Goal: Information Seeking & Learning: Find specific page/section

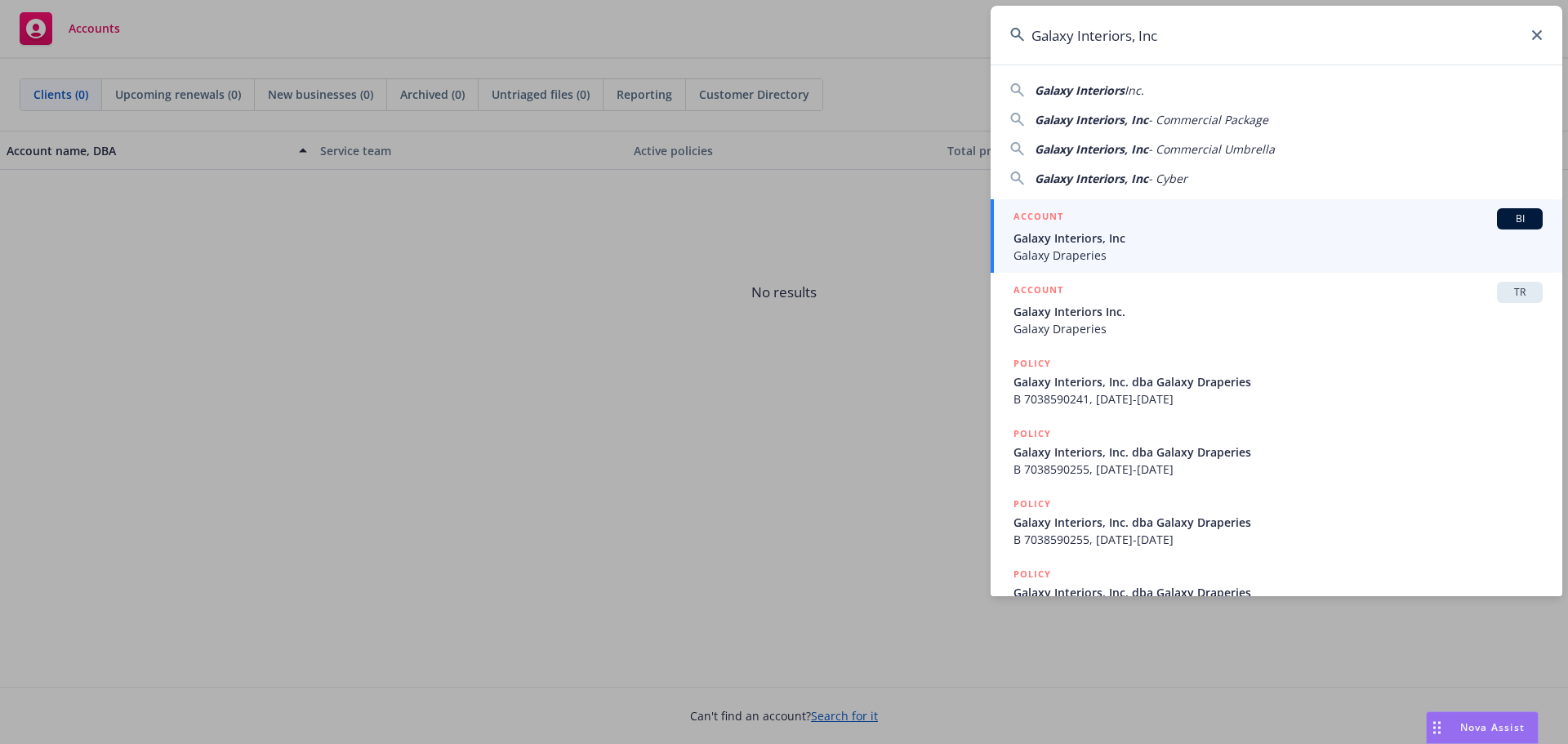
type input "Galaxy Interiors, Inc"
click at [1109, 246] on span "Galaxy Interiors, Inc" at bounding box center [1278, 238] width 529 height 17
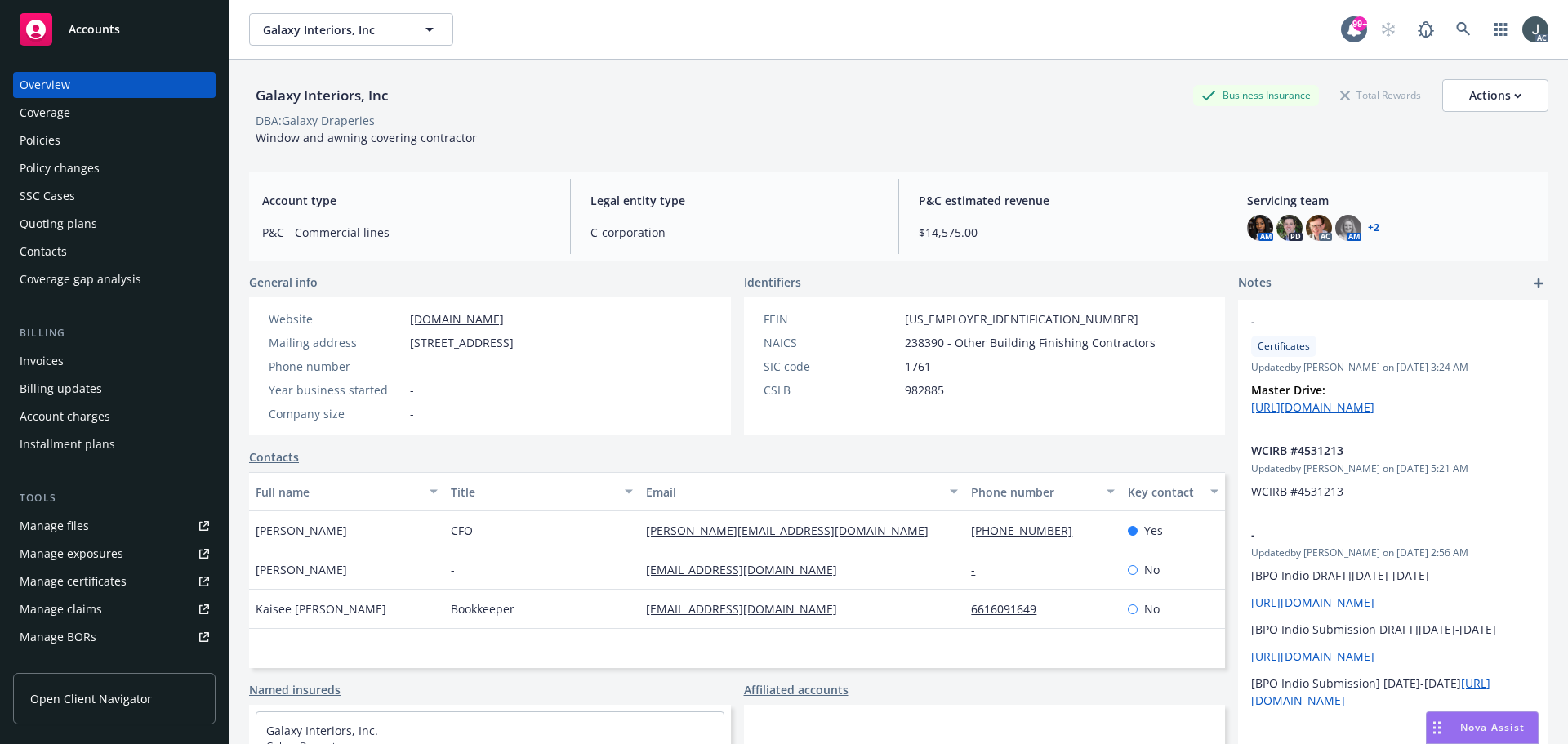
click at [50, 138] on div "Policies" at bounding box center [40, 140] width 41 height 26
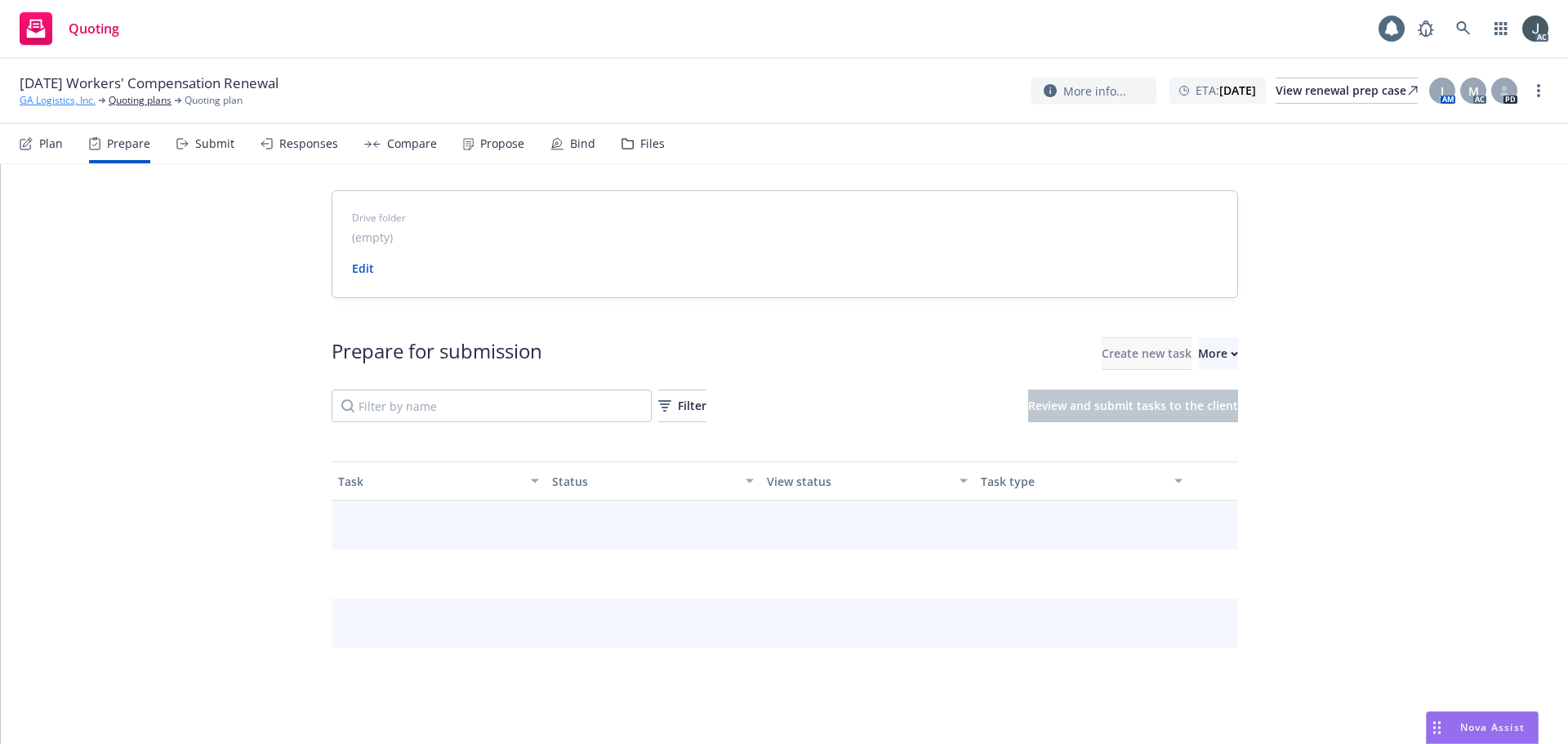
click at [81, 95] on link "GA Logistics, Inc." at bounding box center [58, 100] width 76 height 15
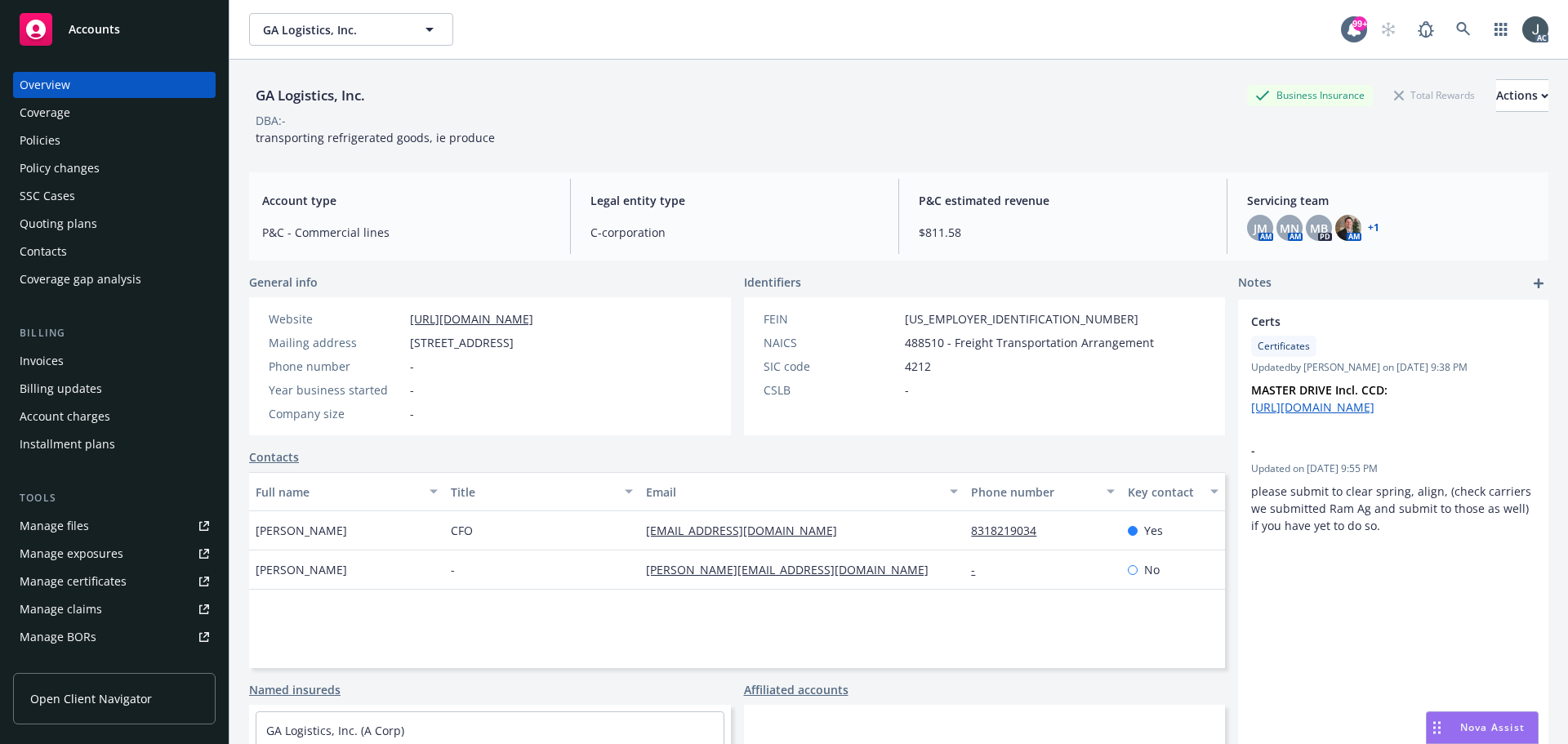
click at [72, 144] on div "Policies" at bounding box center [114, 140] width 190 height 26
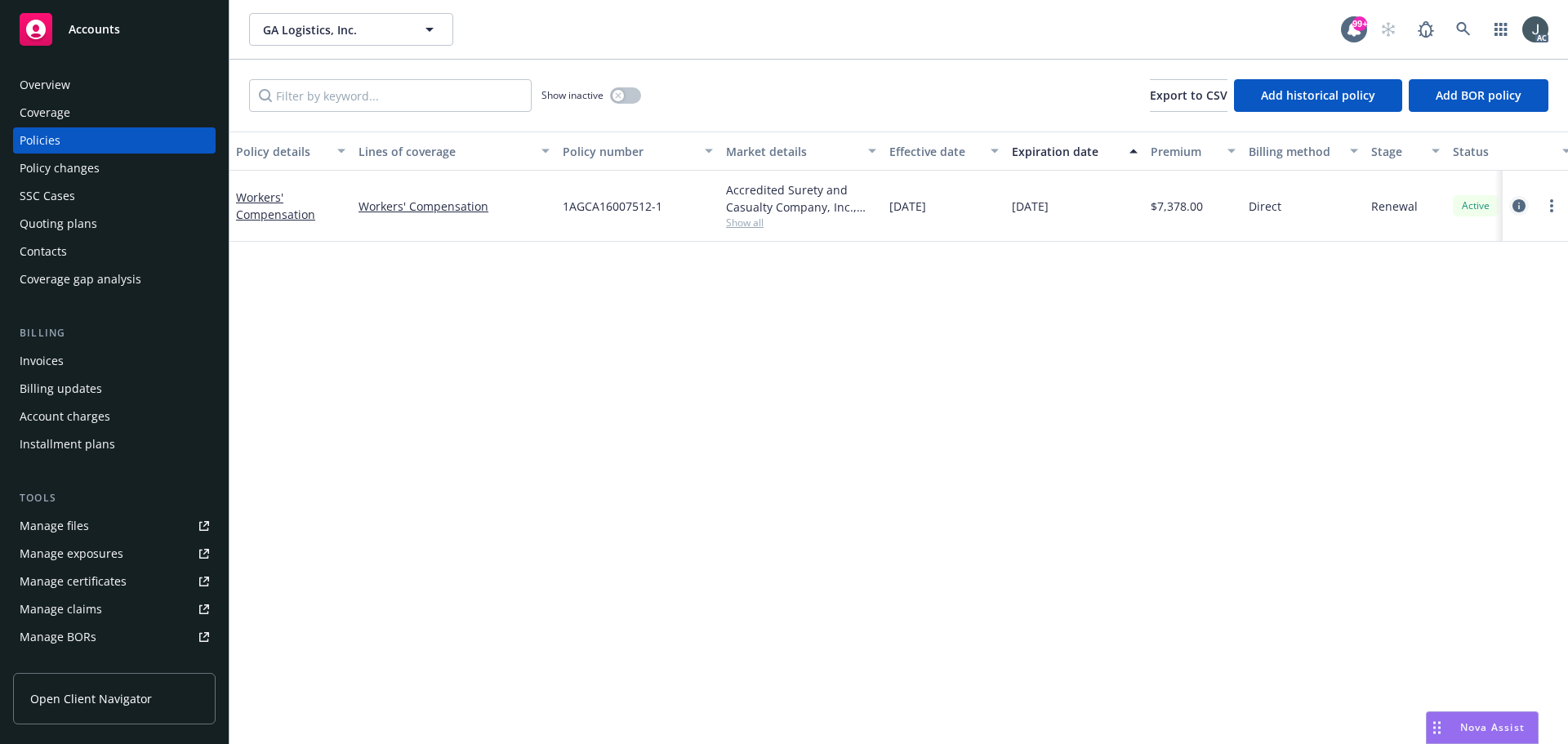
click at [1523, 202] on icon "circleInformation" at bounding box center [1518, 205] width 13 height 13
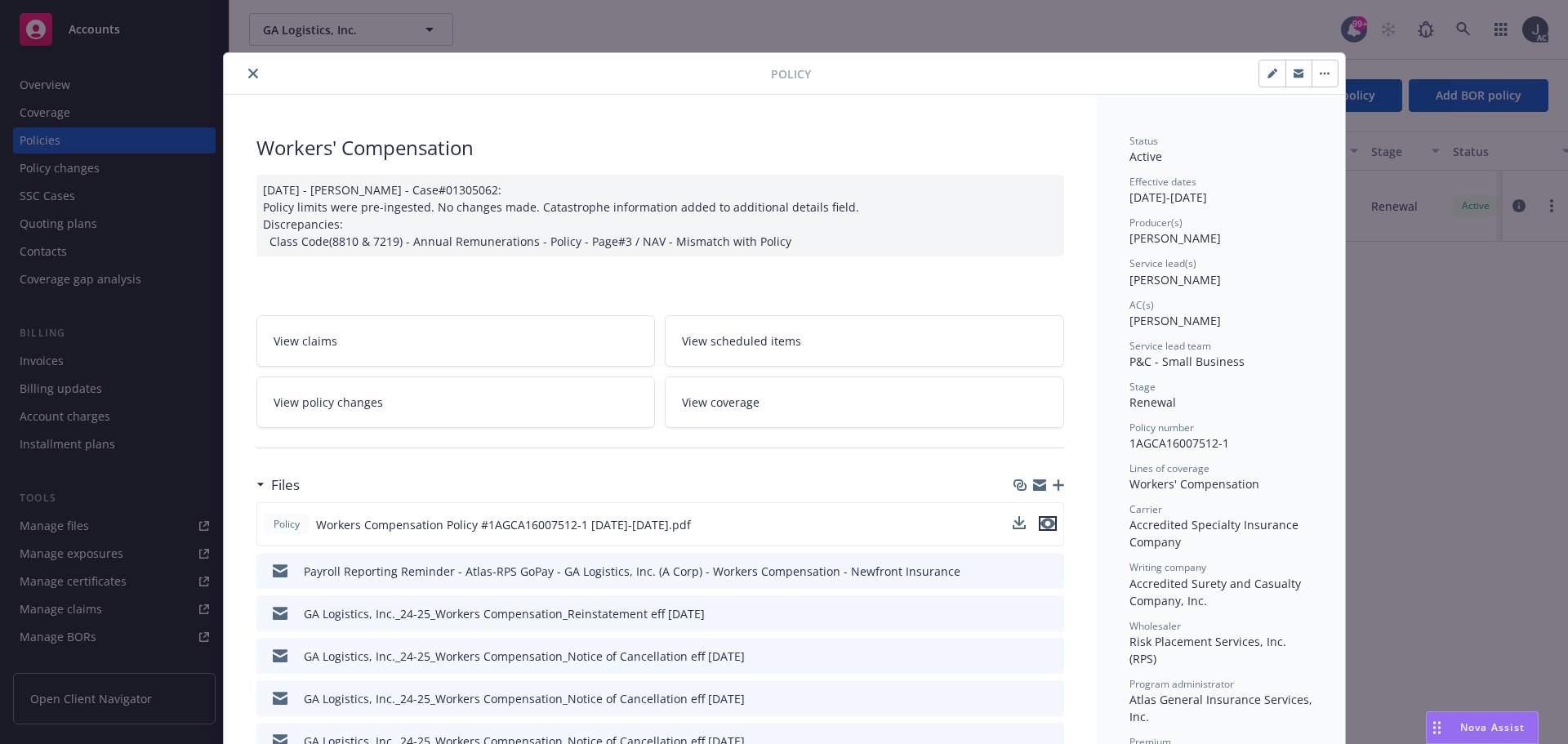
click at [1040, 520] on icon "preview file" at bounding box center [1047, 523] width 15 height 11
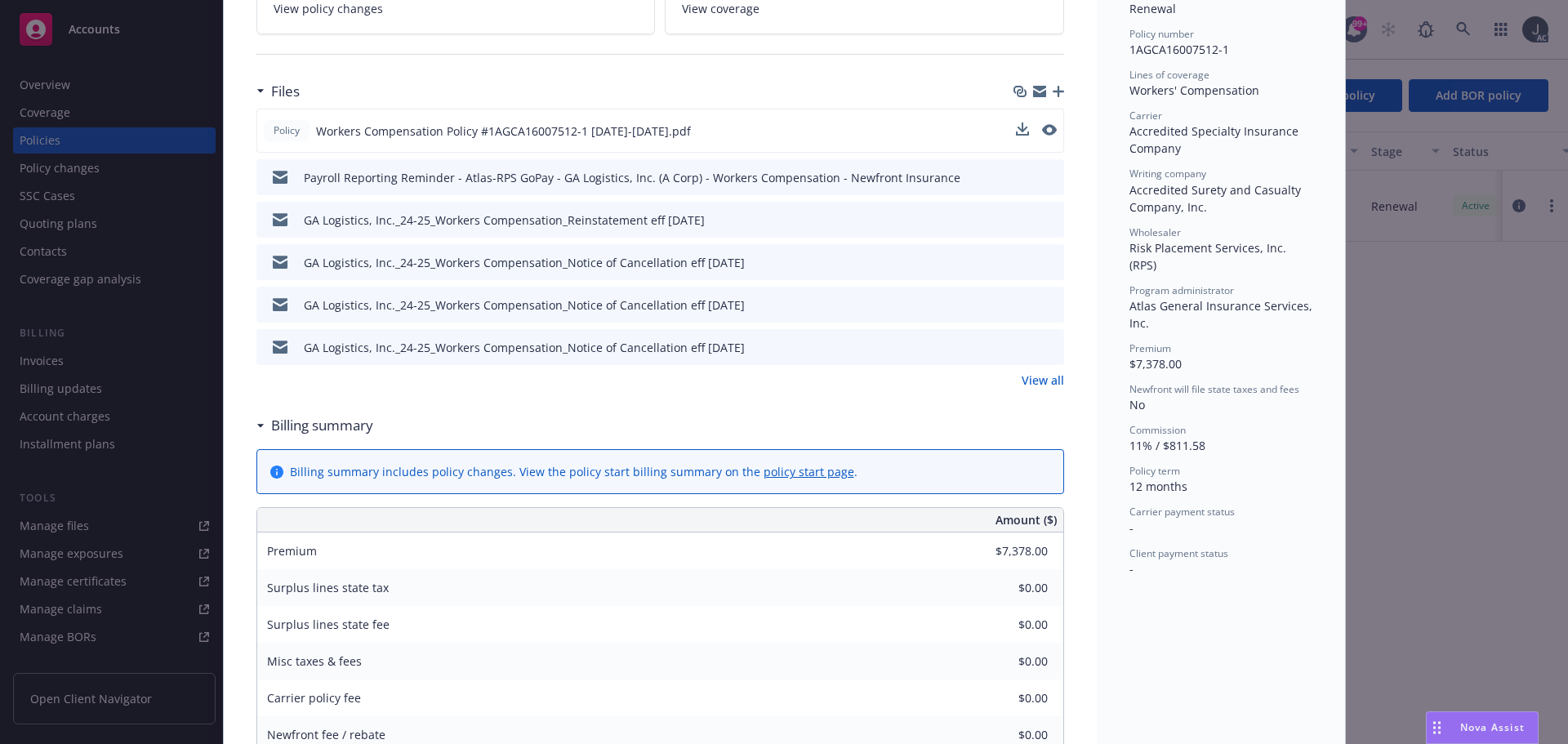
scroll to position [408, 0]
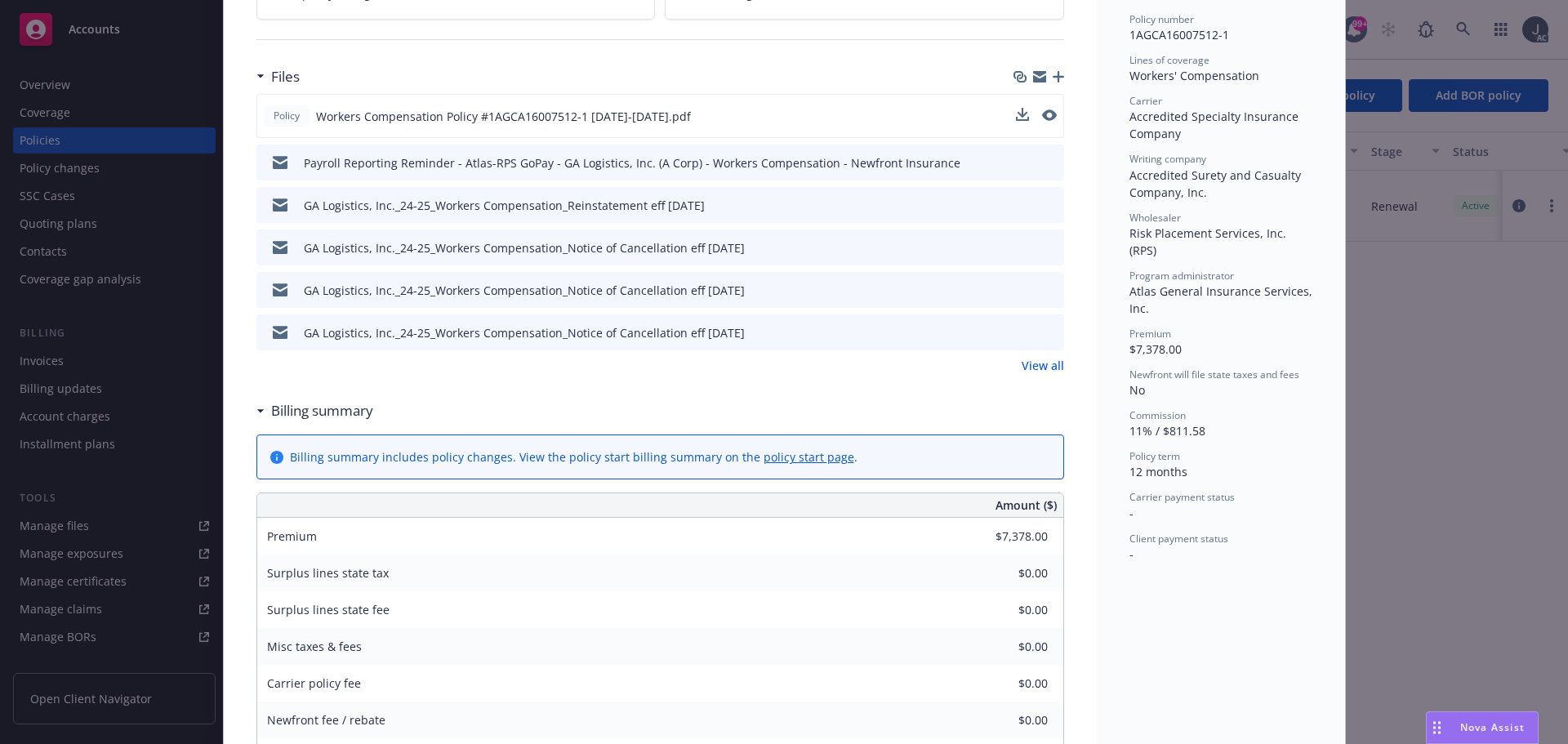
click at [1036, 362] on link "View all" at bounding box center [1042, 366] width 42 height 17
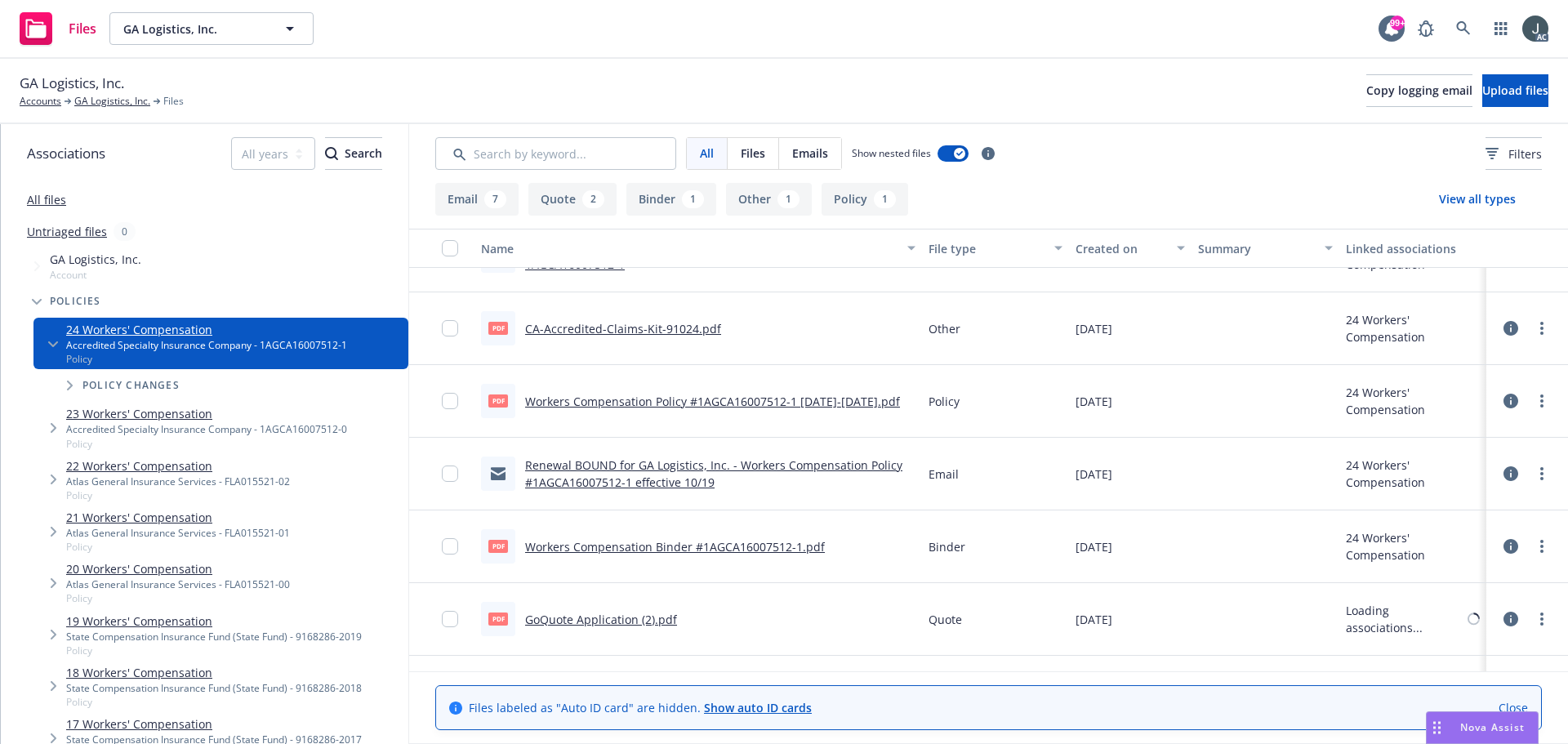
scroll to position [464, 0]
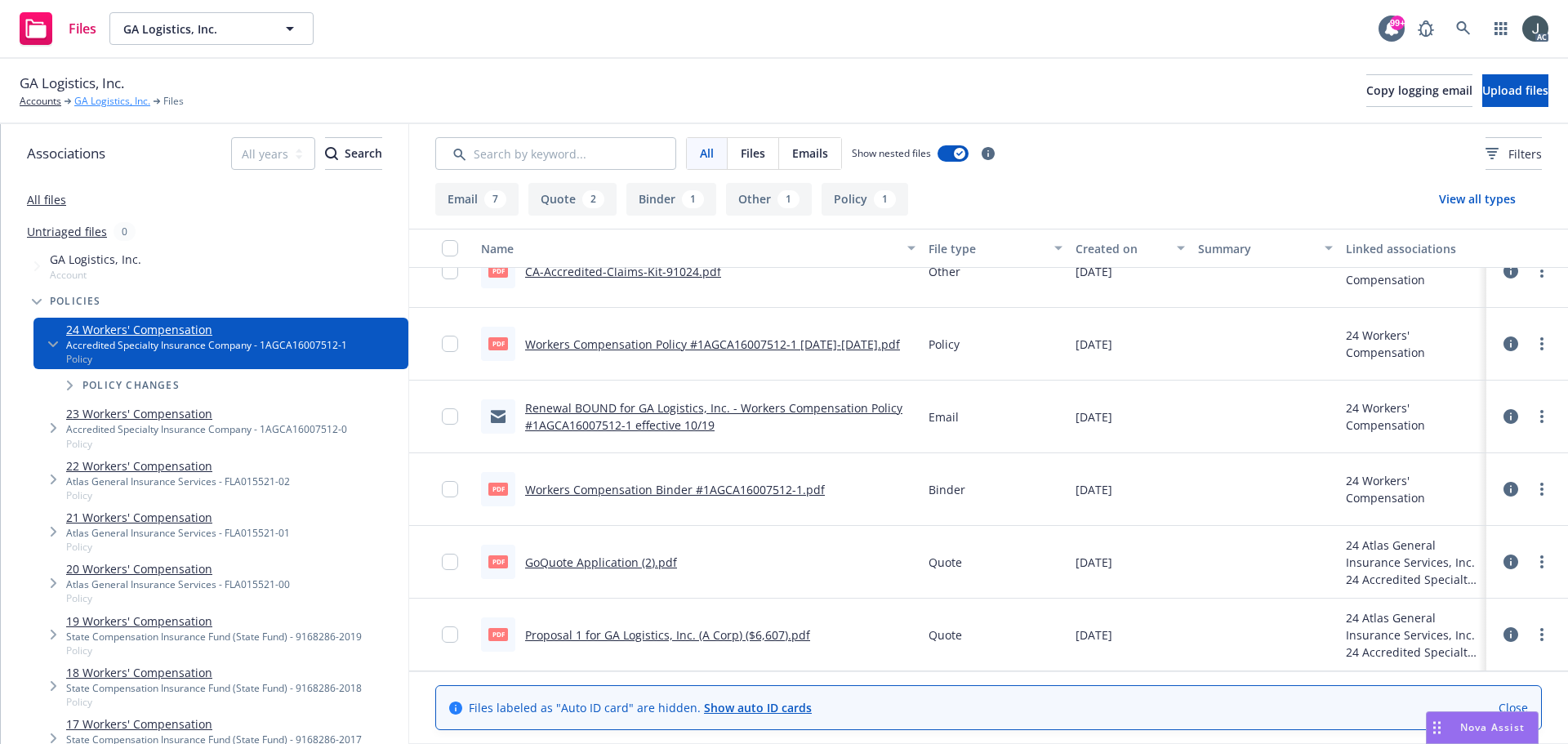
click at [128, 103] on link "GA Logistics, Inc." at bounding box center [113, 100] width 76 height 15
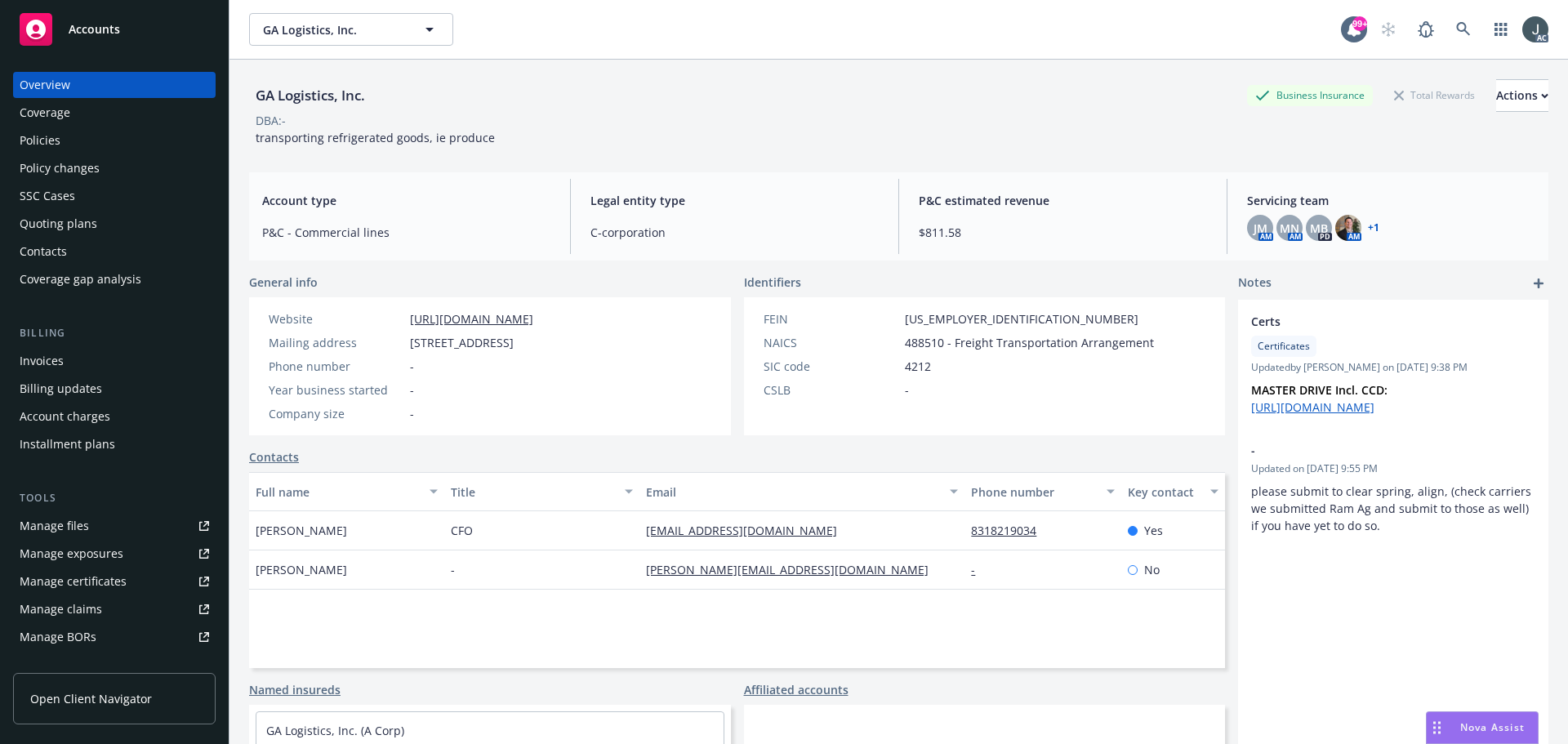
click at [54, 514] on div "Manage files" at bounding box center [55, 526] width 69 height 26
click at [60, 219] on div "Quoting plans" at bounding box center [59, 223] width 78 height 26
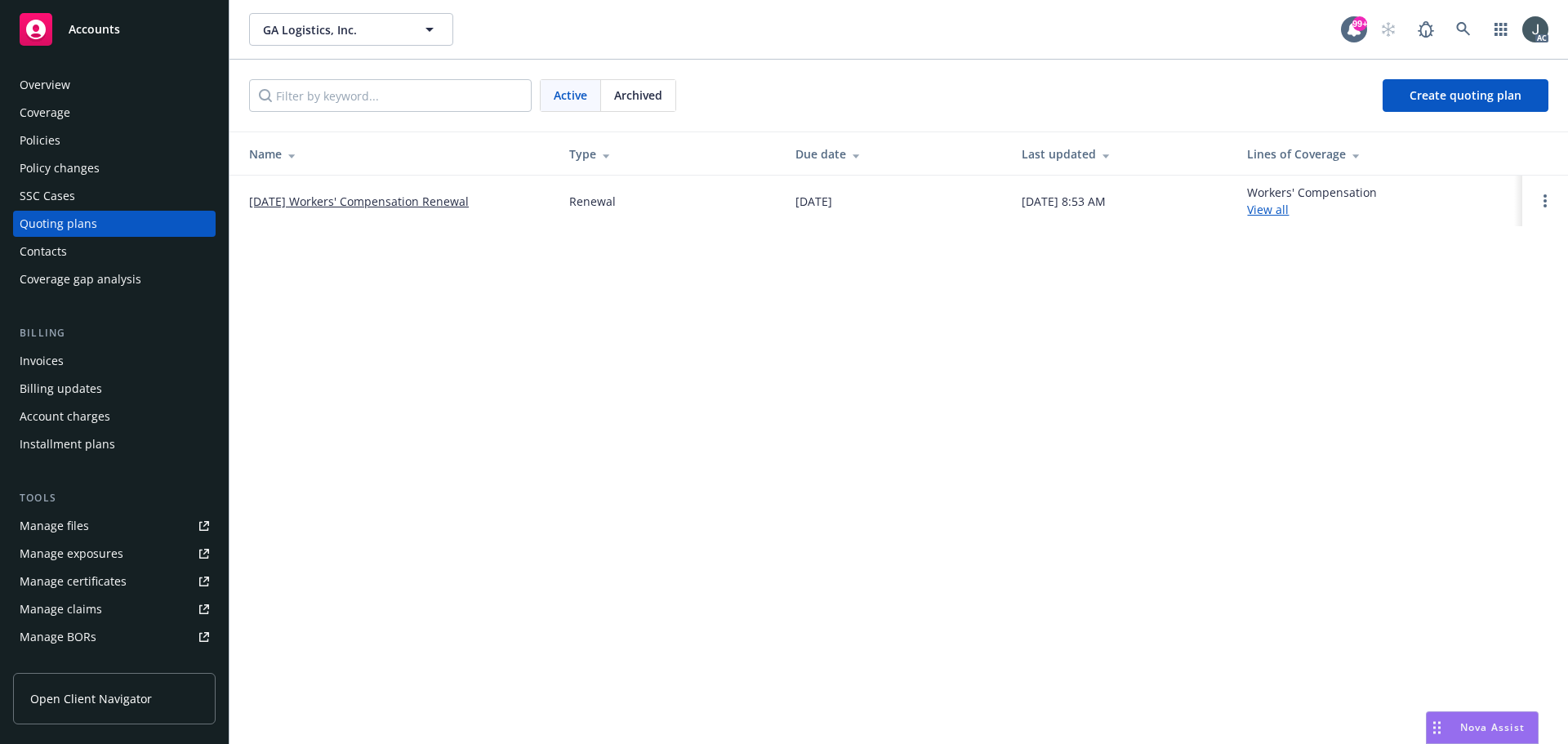
click at [635, 90] on span "Archived" at bounding box center [638, 95] width 49 height 17
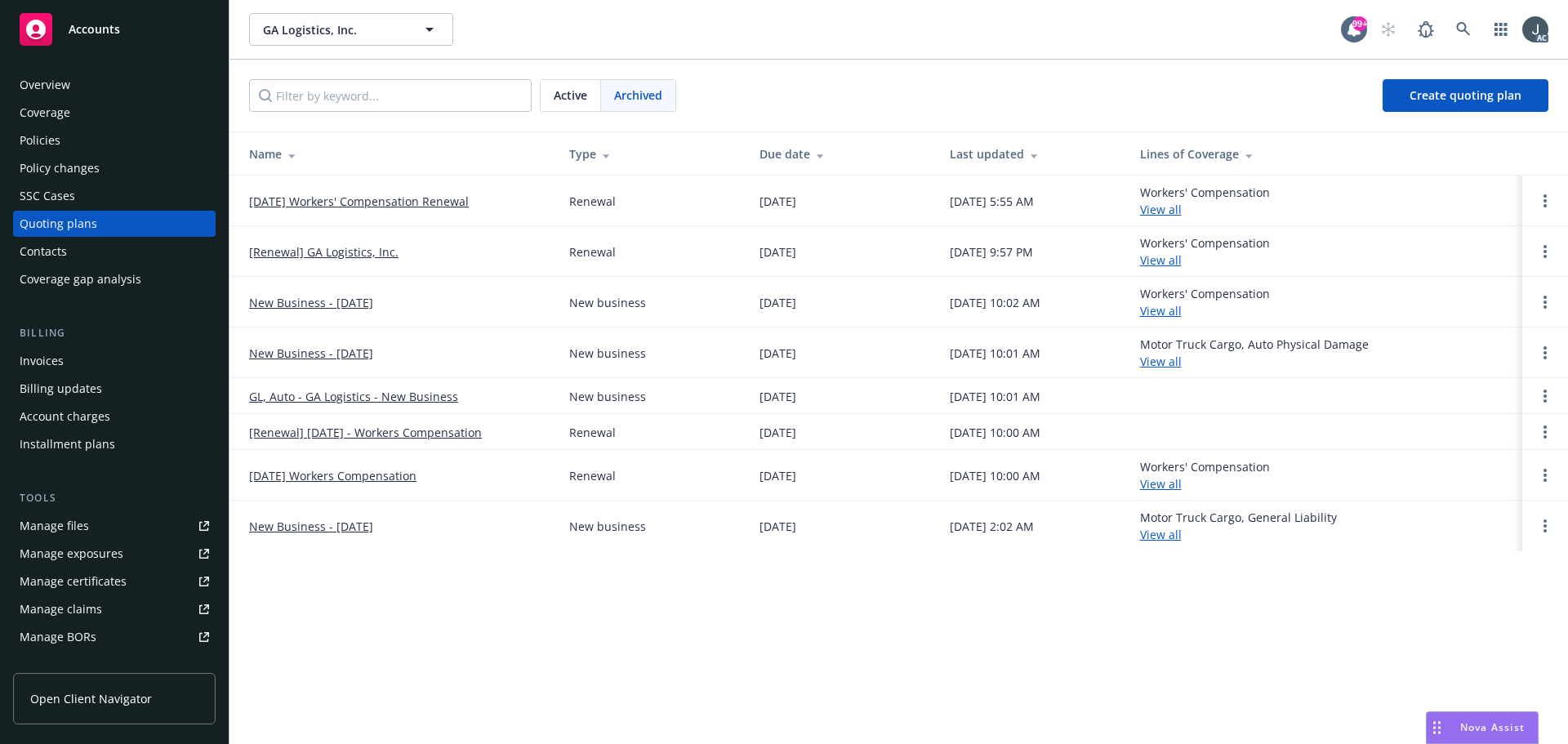
click at [560, 94] on span "Active" at bounding box center [570, 95] width 34 height 17
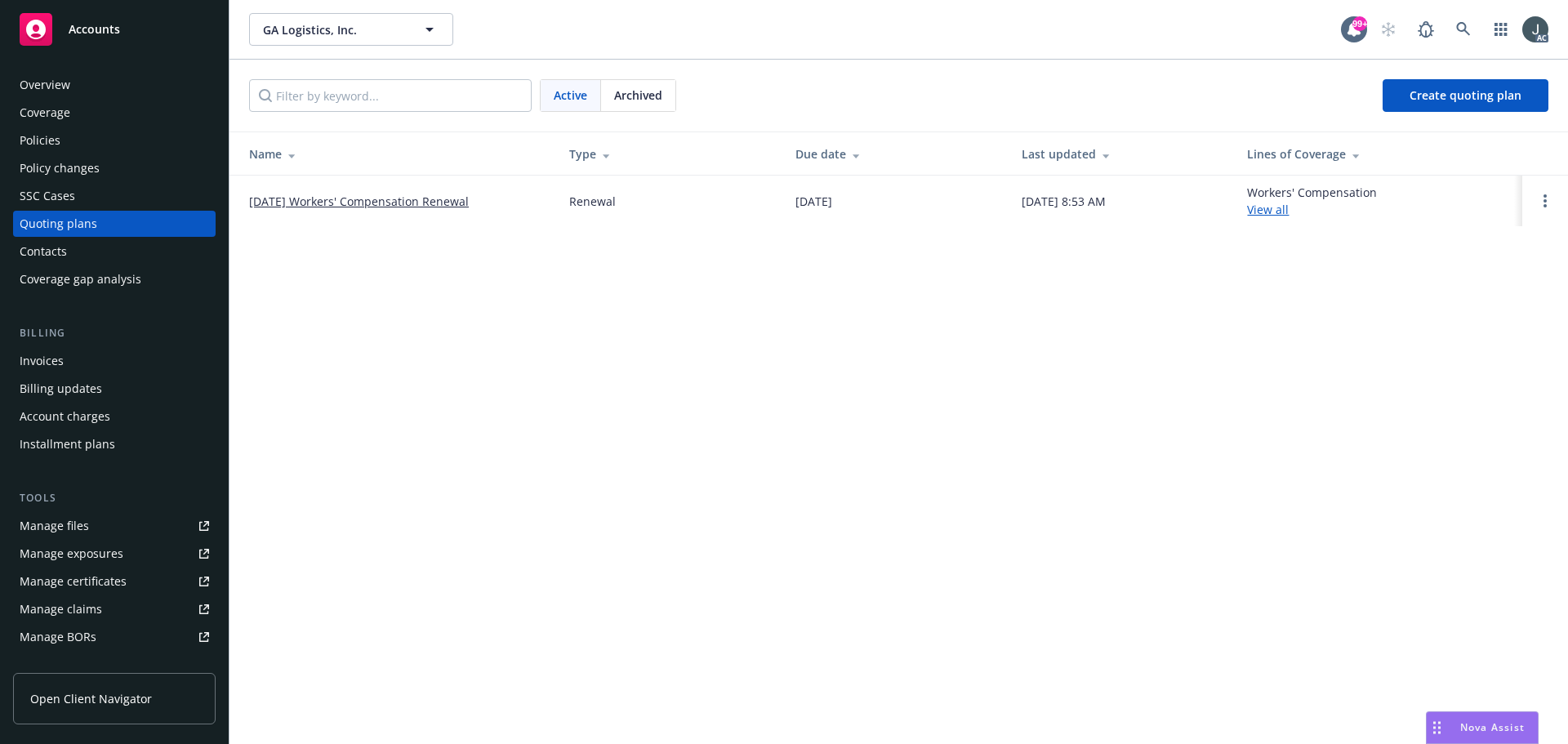
click at [396, 200] on link "10/19/25 Workers' Compensation Renewal" at bounding box center [359, 201] width 220 height 17
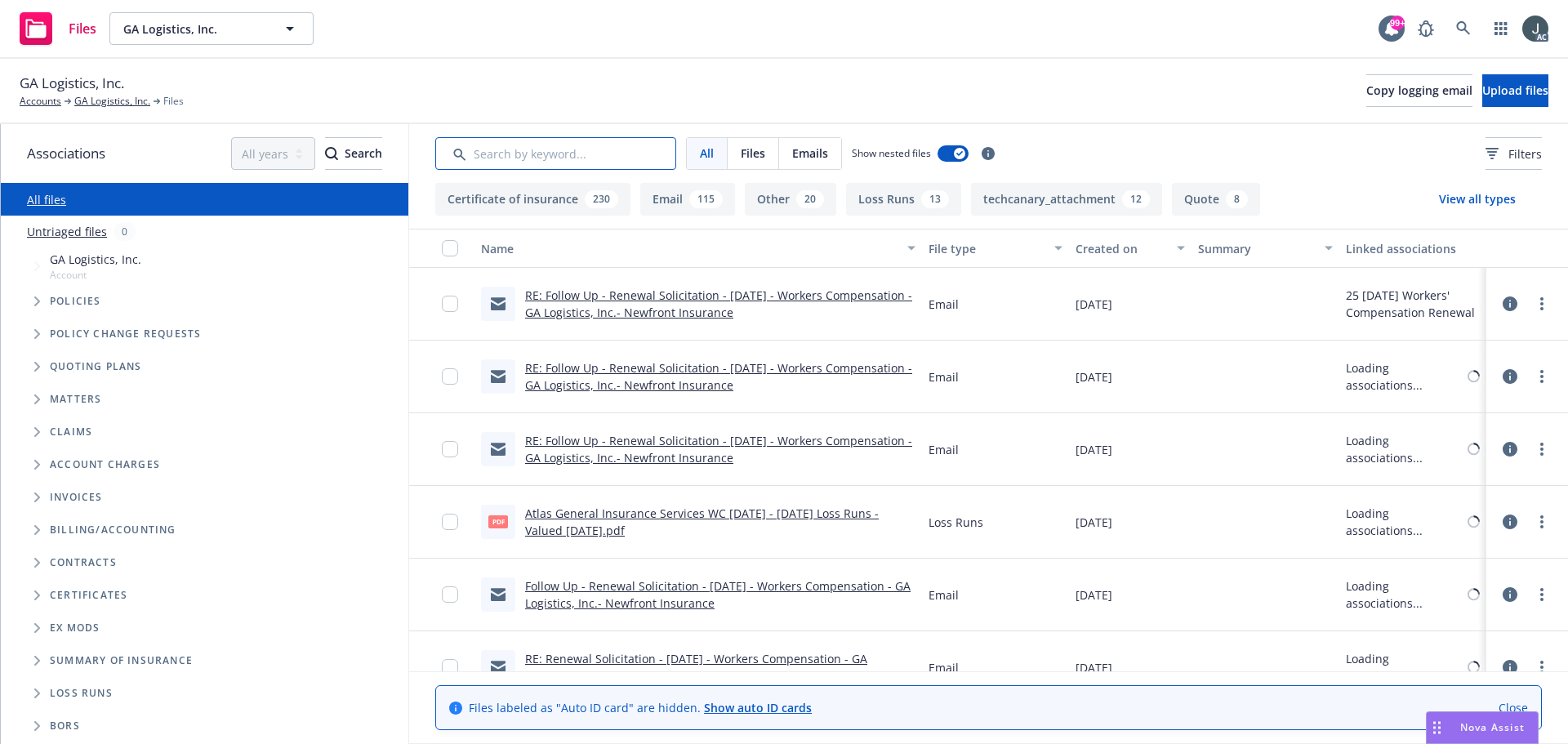
click at [489, 152] on input "Search by keyword..." at bounding box center [555, 153] width 241 height 33
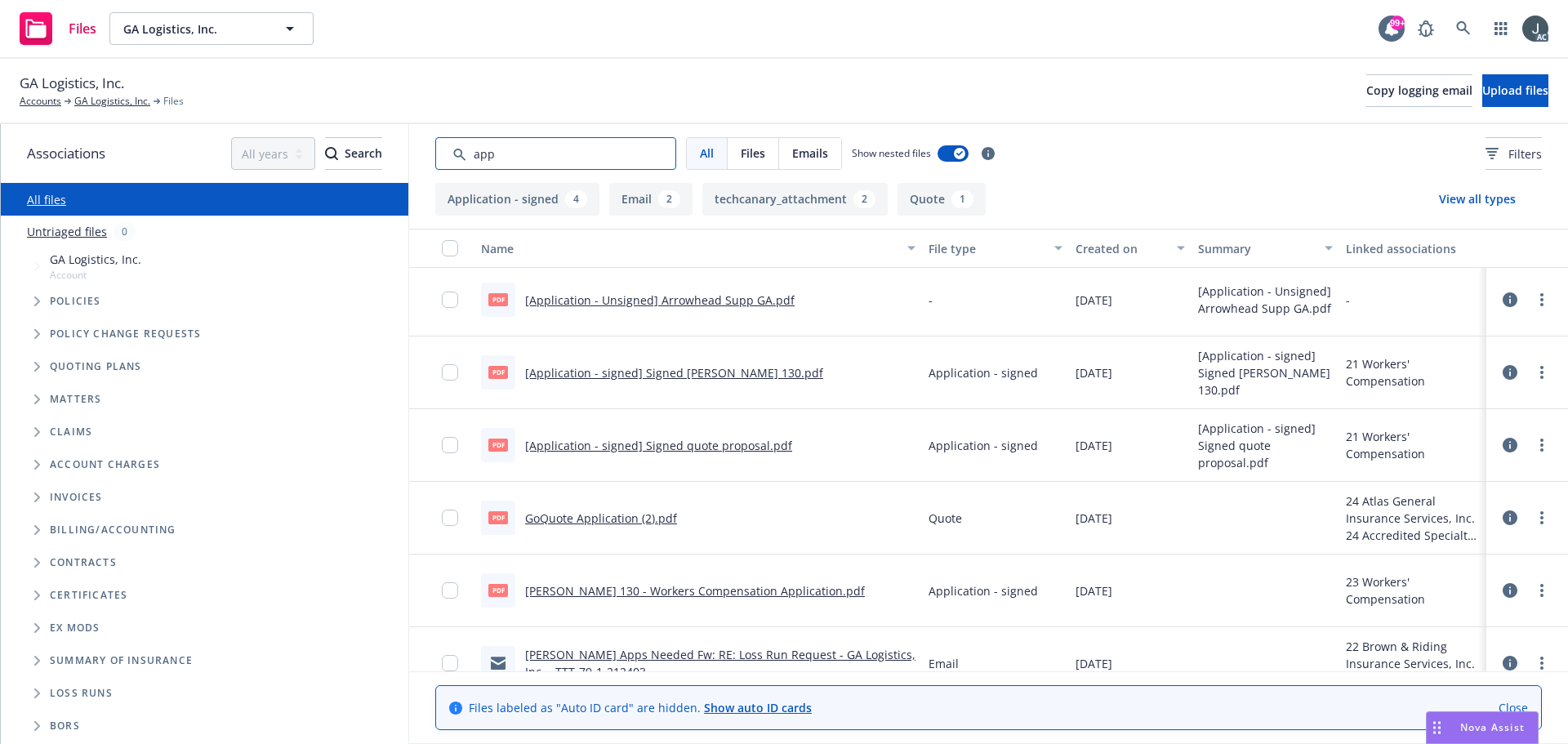
scroll to position [163, 0]
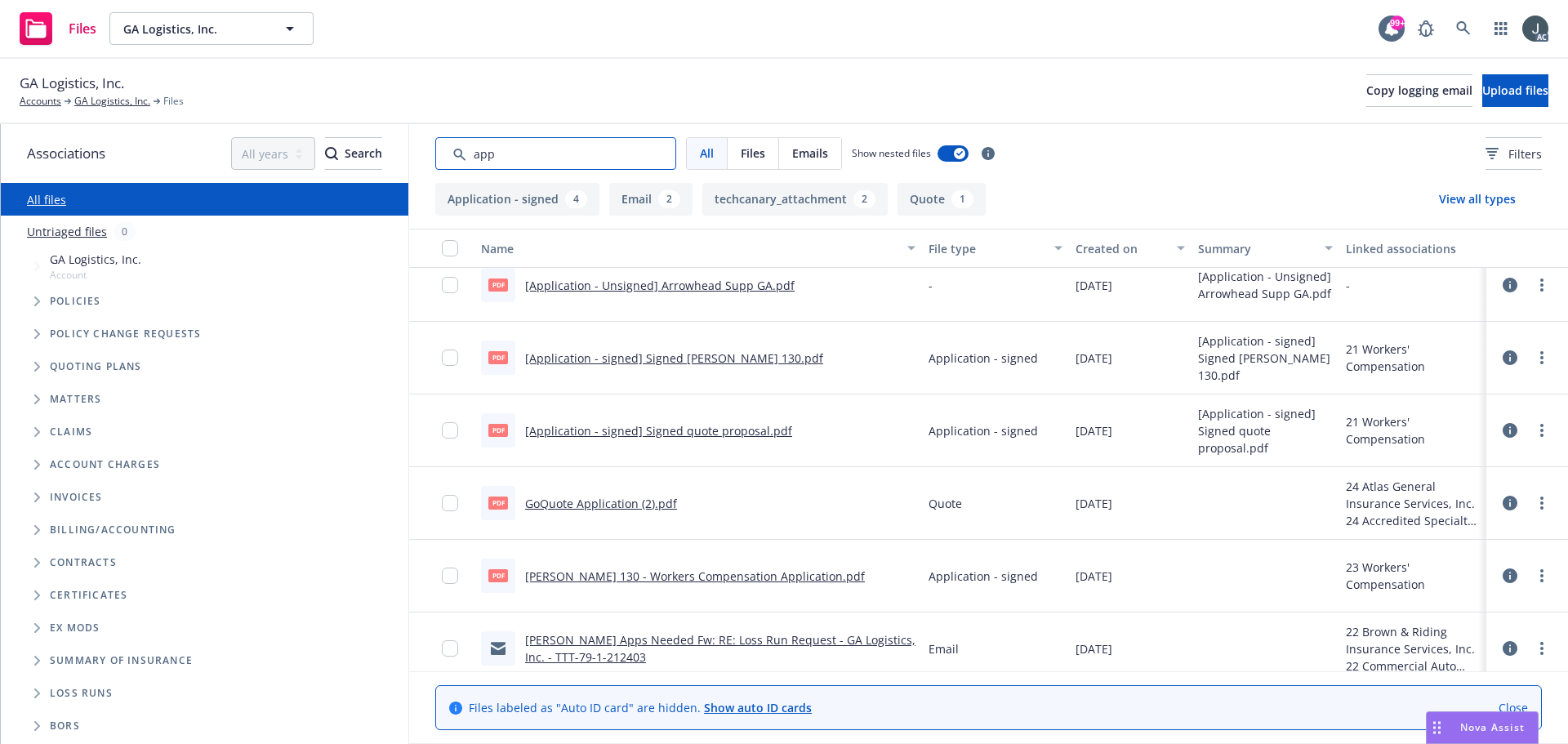
type input "app"
click at [625, 505] on link "GoQuote Application (2).pdf" at bounding box center [600, 503] width 152 height 16
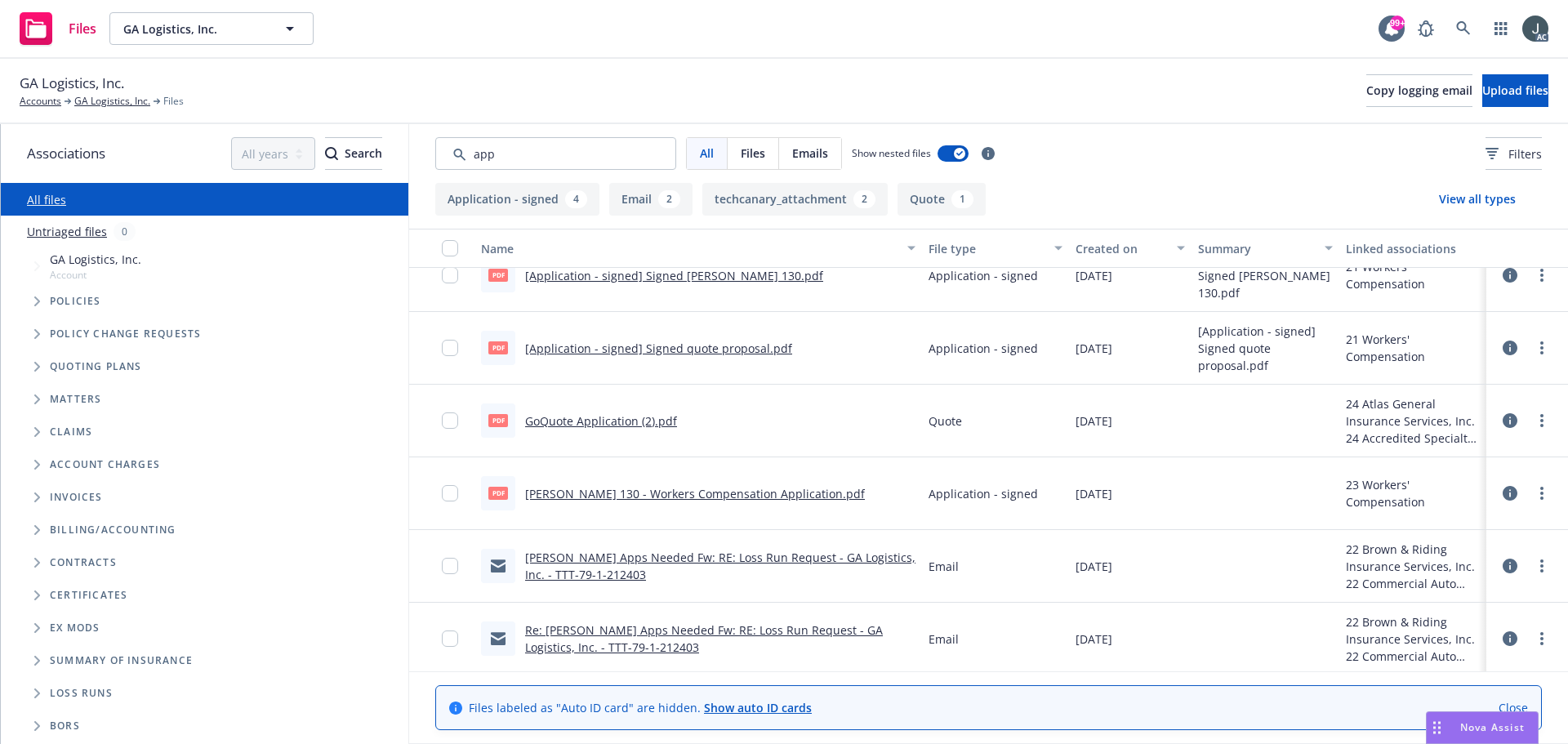
scroll to position [249, 0]
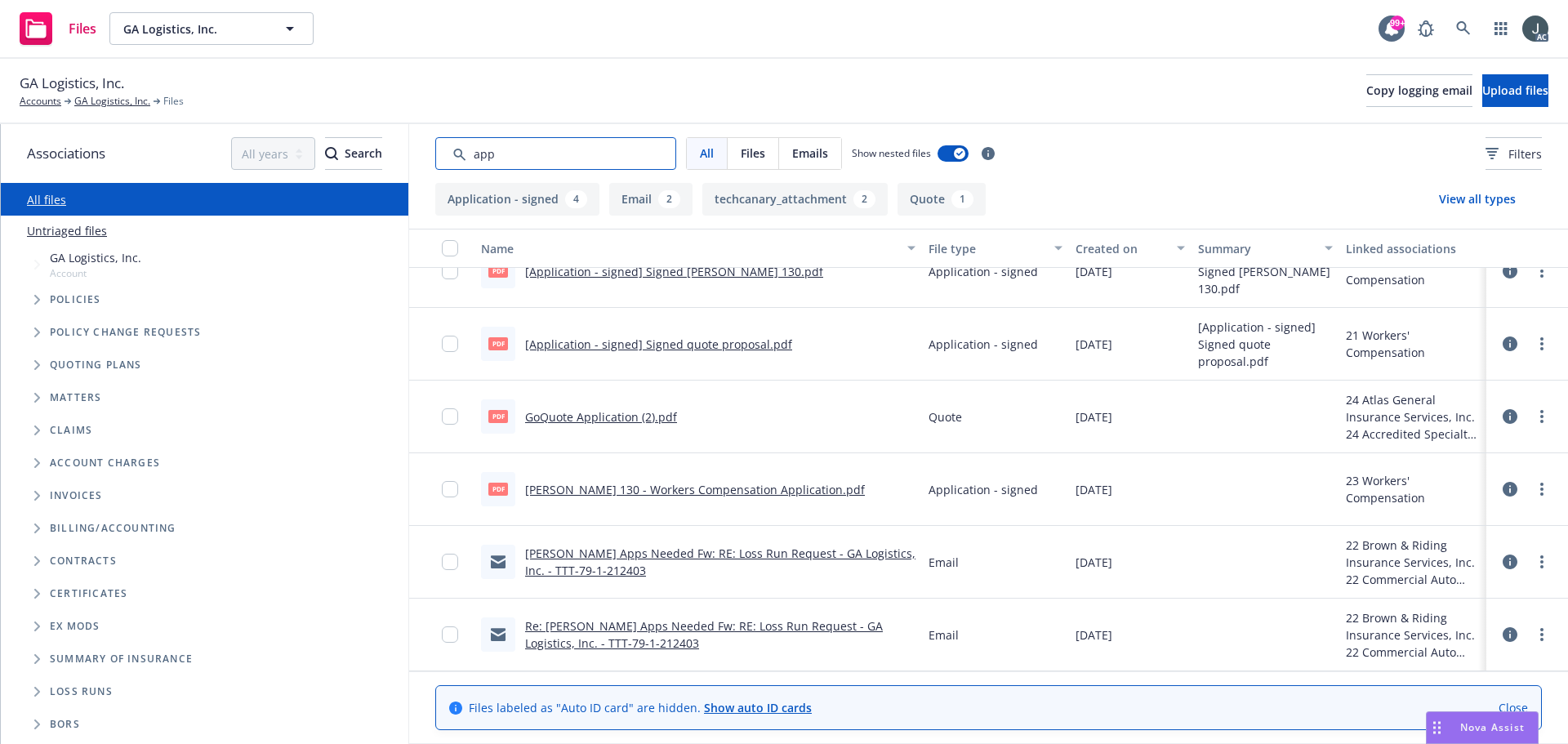
click at [549, 143] on input "Search by keyword..." at bounding box center [555, 153] width 241 height 33
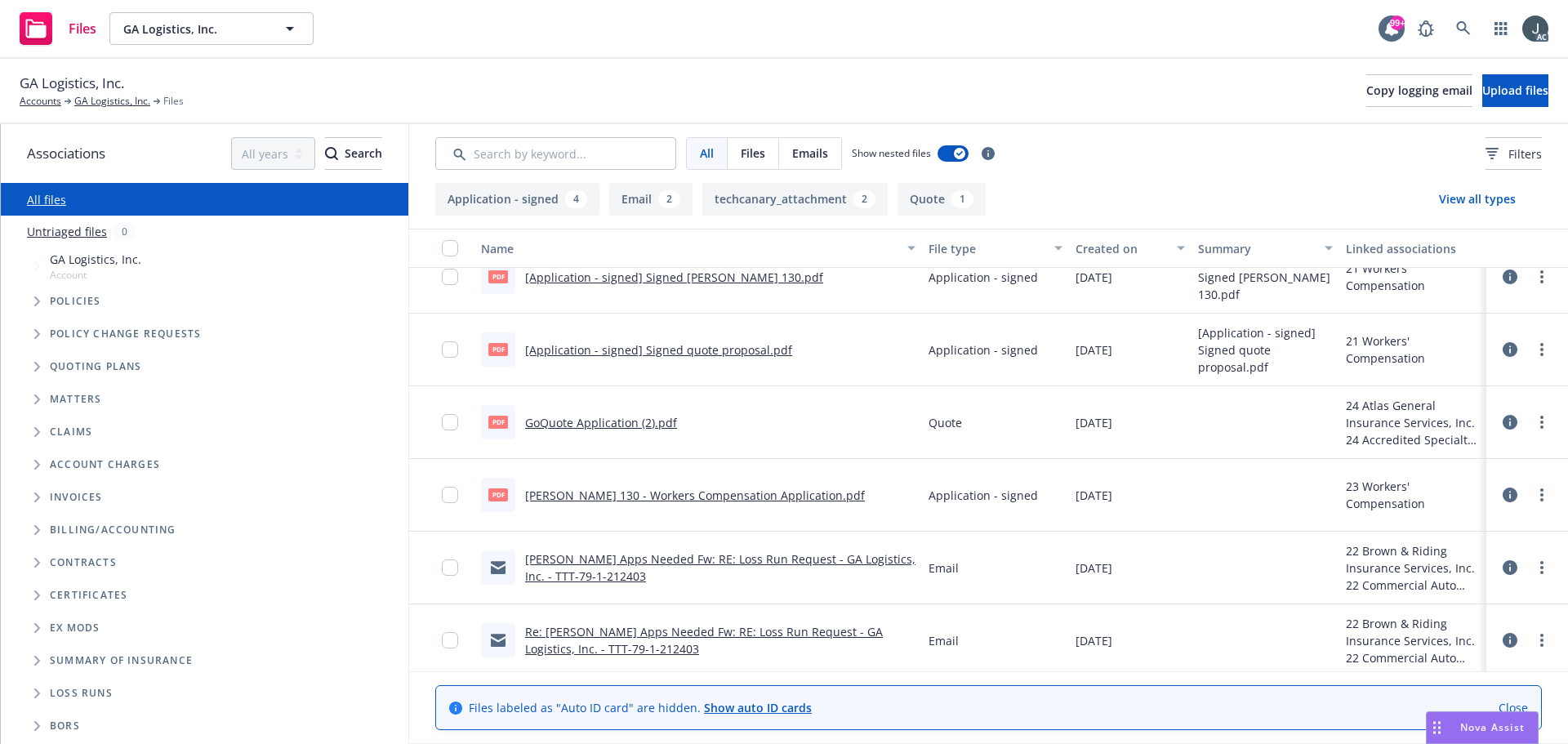
click at [1462, 172] on div "All Files Emails Show nested files Filters" at bounding box center [988, 153] width 1158 height 59
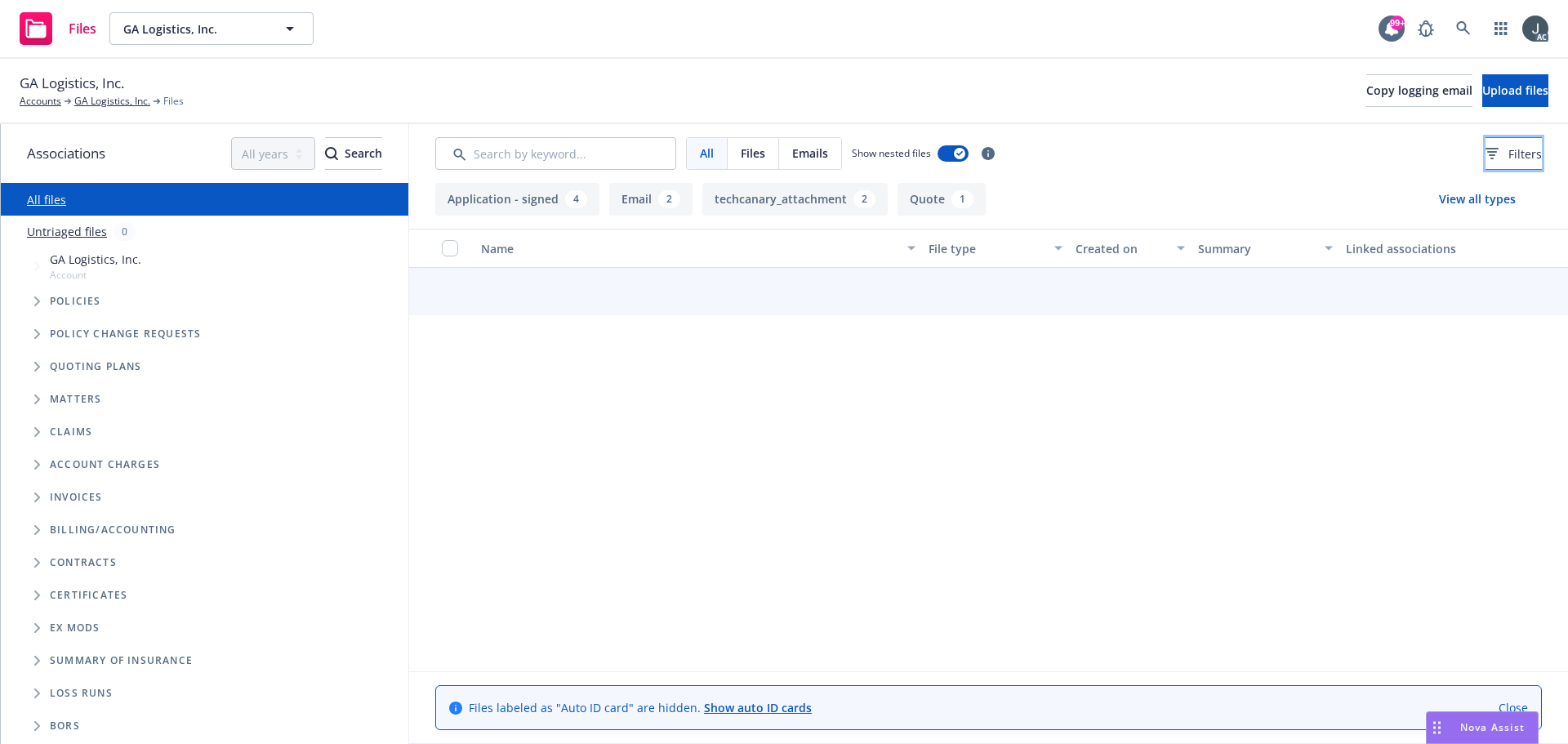
click at [1485, 164] on button "Filters" at bounding box center [1513, 153] width 56 height 33
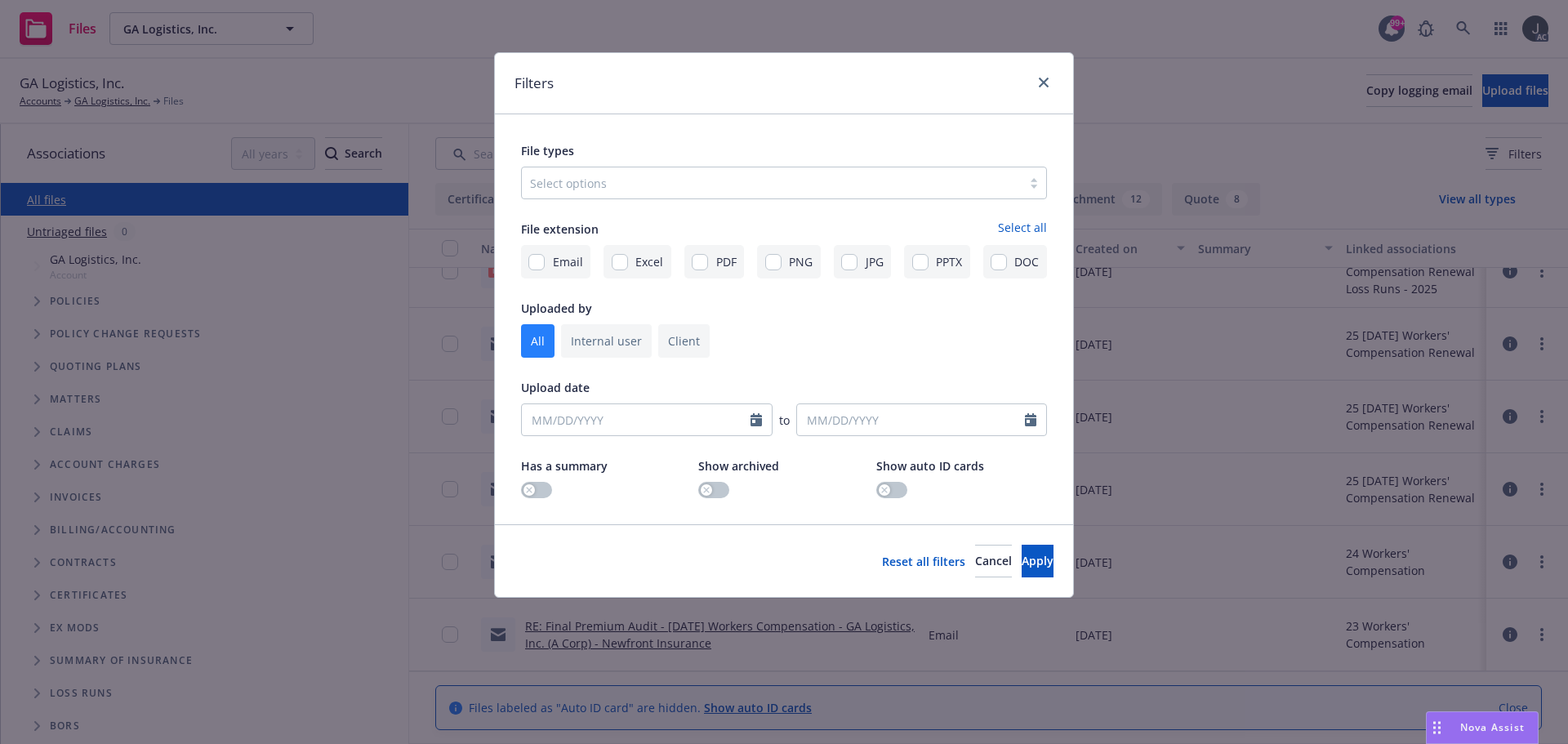
click at [596, 185] on div at bounding box center [772, 183] width 483 height 20
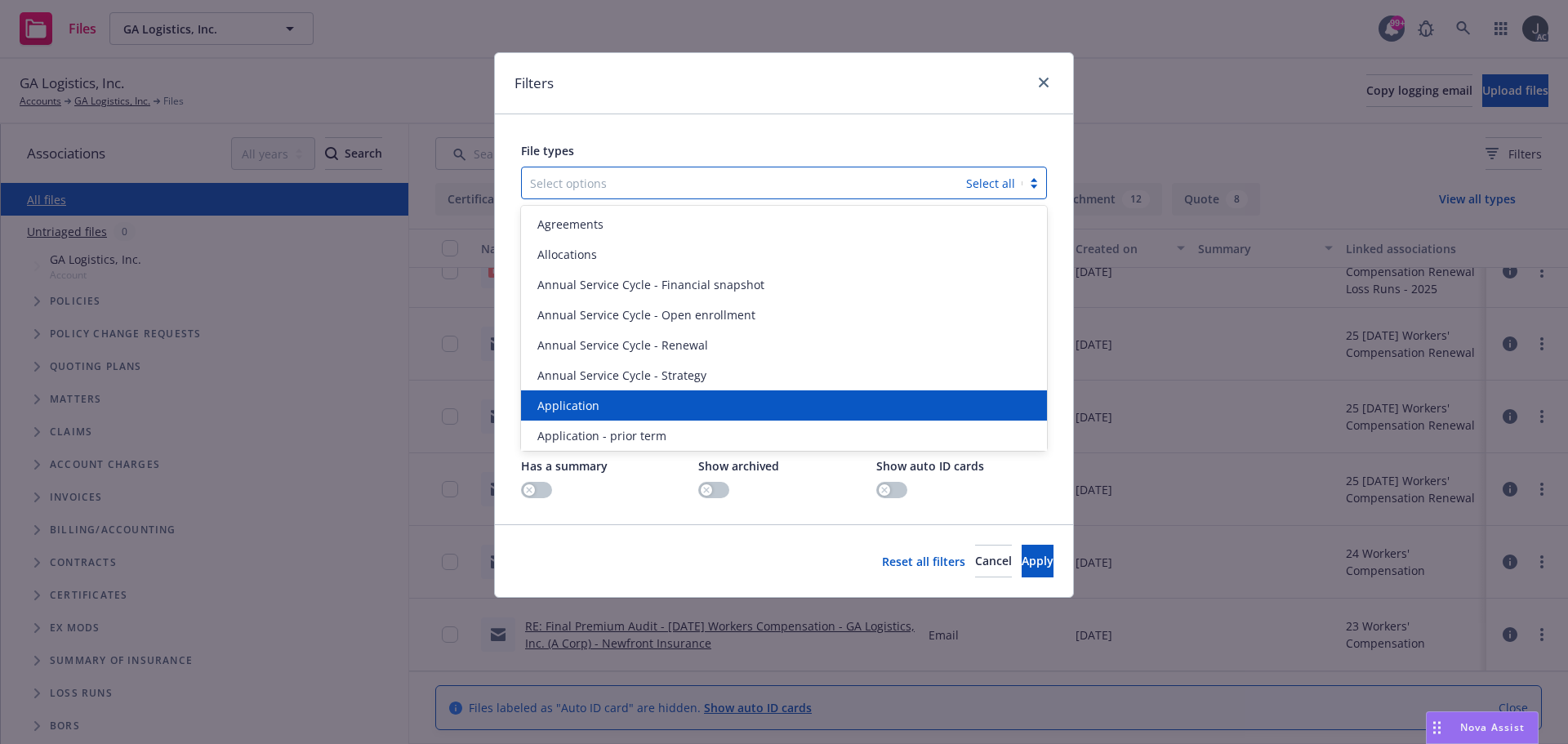
click at [603, 394] on div "Application" at bounding box center [783, 404] width 526 height 30
click at [603, 394] on div "Application - prior term" at bounding box center [783, 404] width 526 height 30
click at [604, 401] on span "Application - signed" at bounding box center [592, 405] width 109 height 17
click at [604, 401] on span "Application - unsigned" at bounding box center [599, 405] width 124 height 17
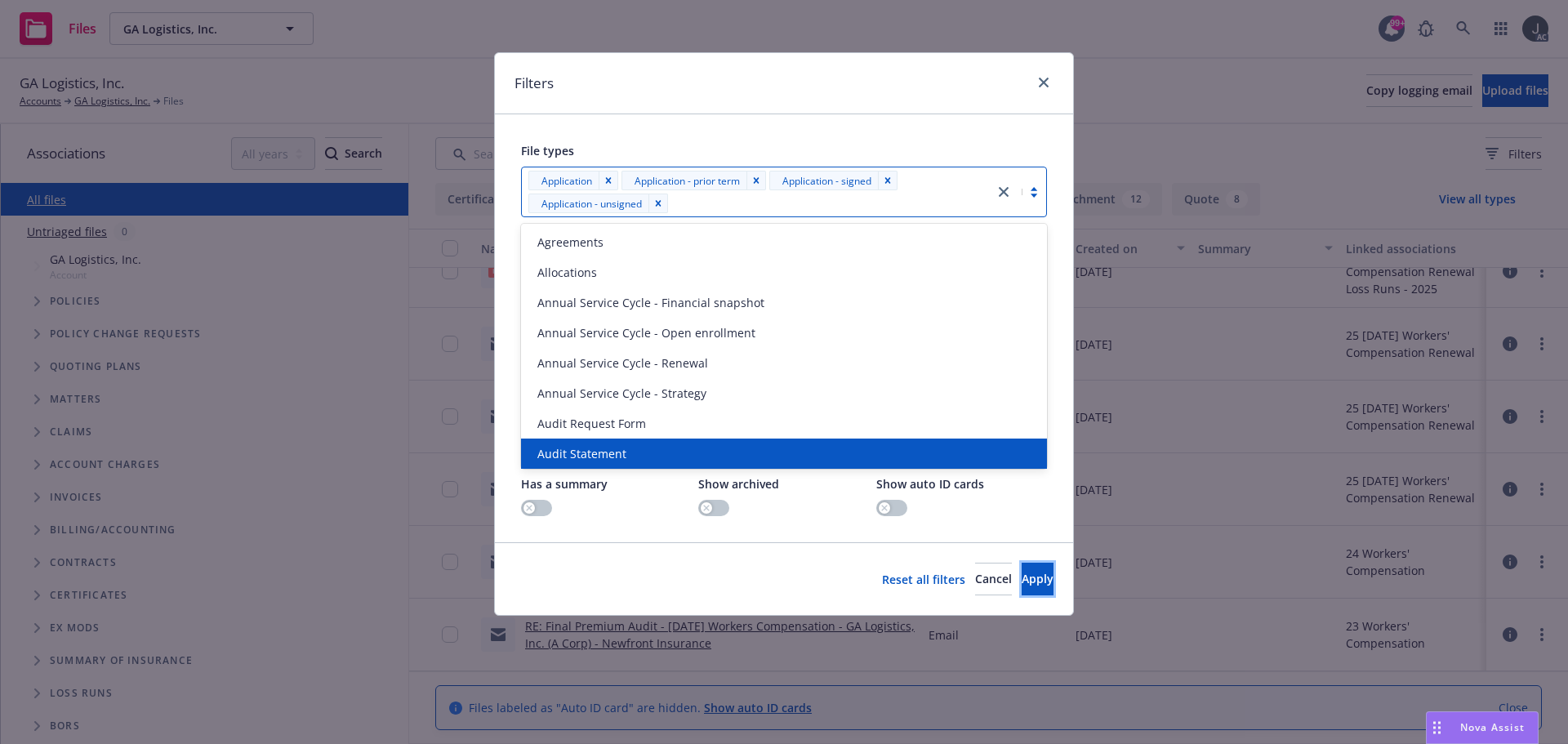
click at [1021, 580] on span "Apply" at bounding box center [1037, 579] width 32 height 16
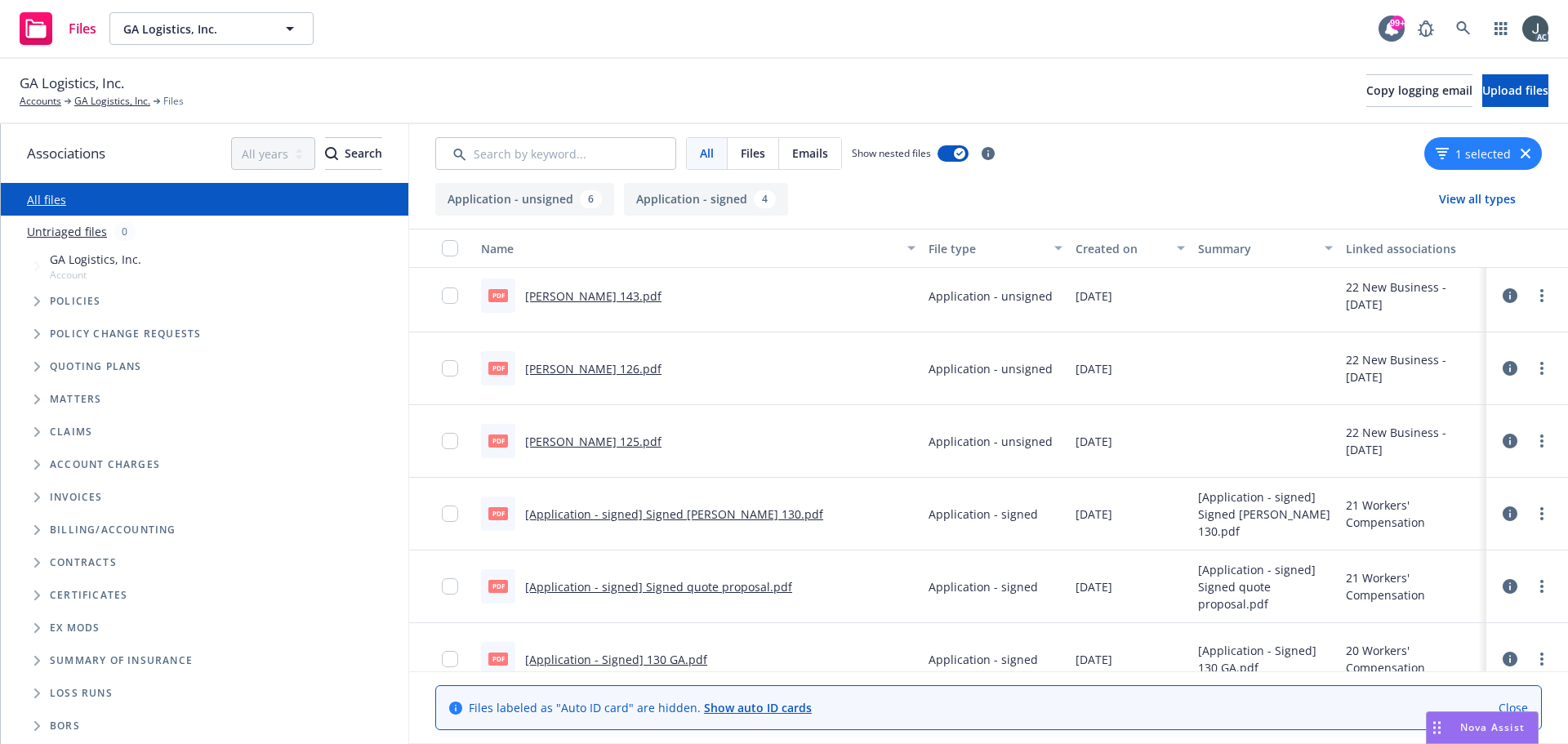
scroll to position [320, 0]
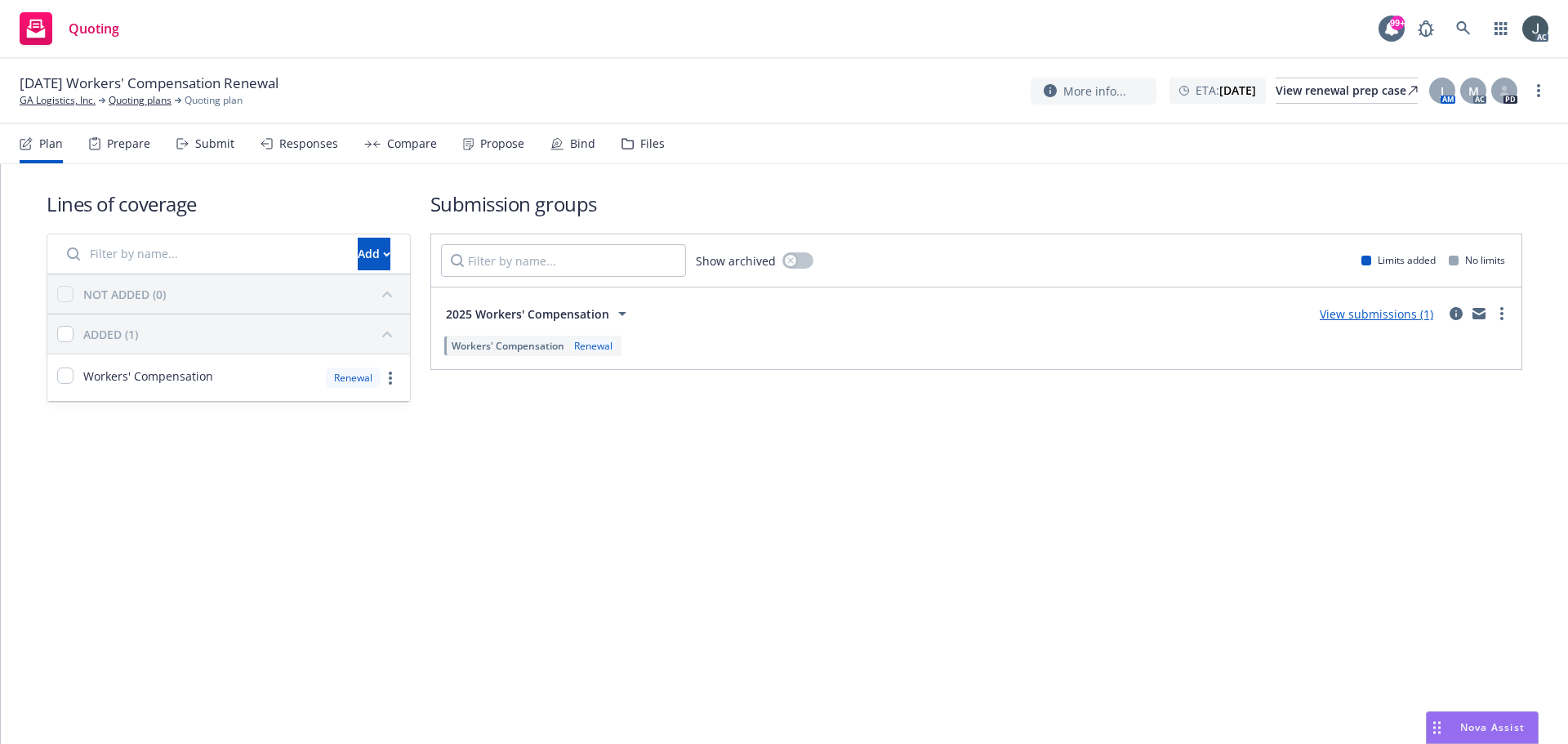
click at [614, 146] on div "Plan Prepare Submit Responses Compare Propose Bind Files" at bounding box center [342, 143] width 645 height 39
click at [625, 146] on icon at bounding box center [627, 143] width 12 height 11
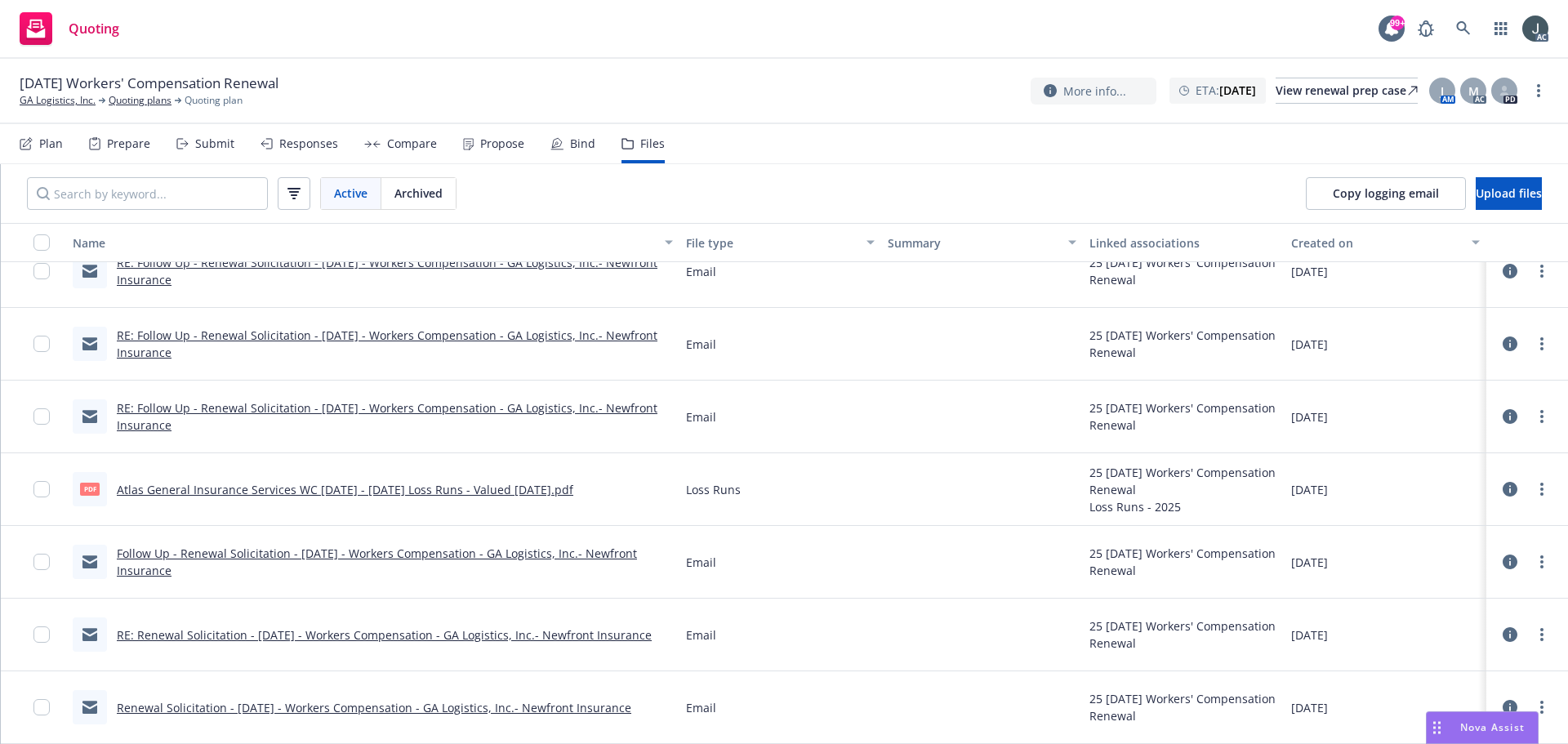
click at [431, 195] on span "Archived" at bounding box center [418, 193] width 49 height 17
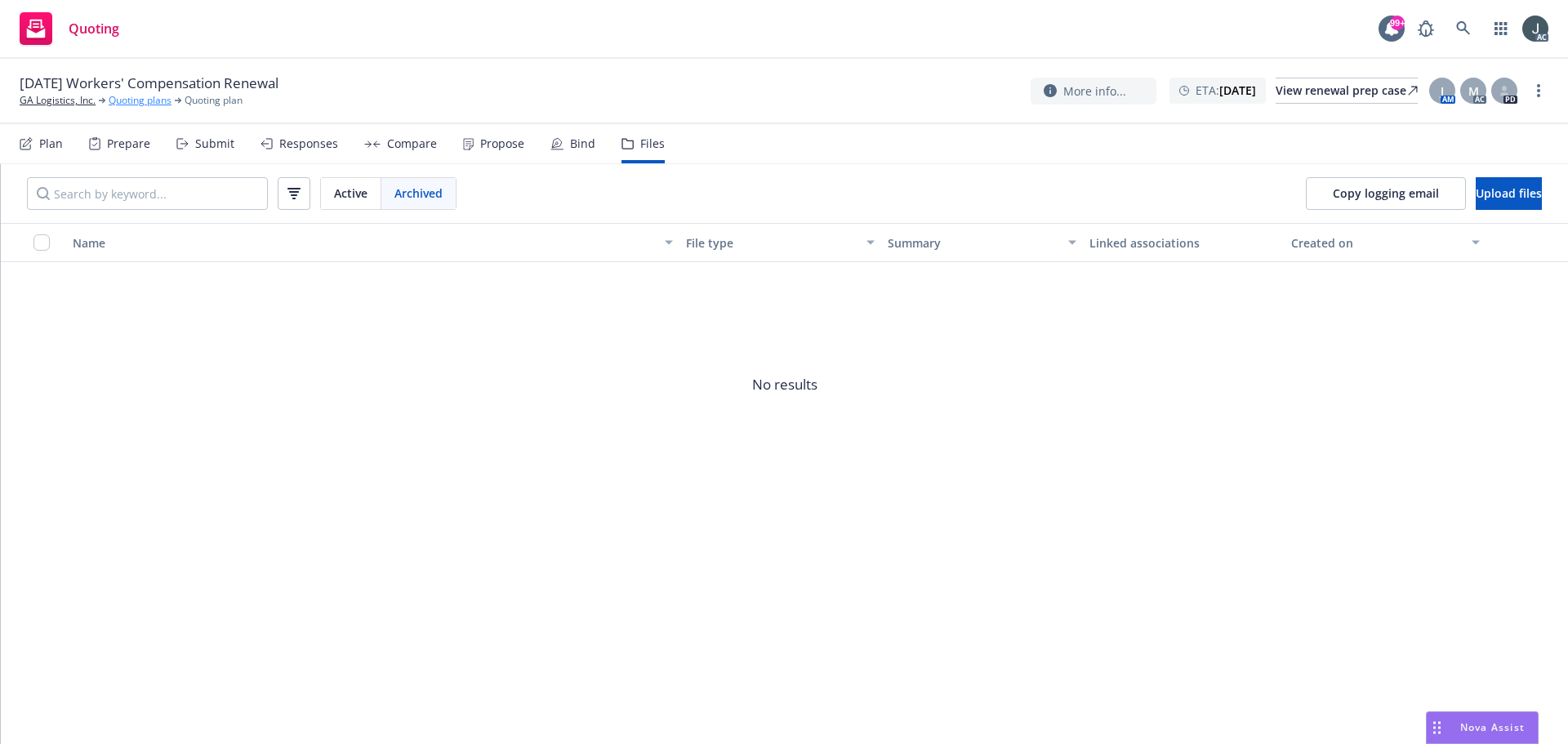
click at [145, 101] on link "Quoting plans" at bounding box center [139, 100] width 63 height 15
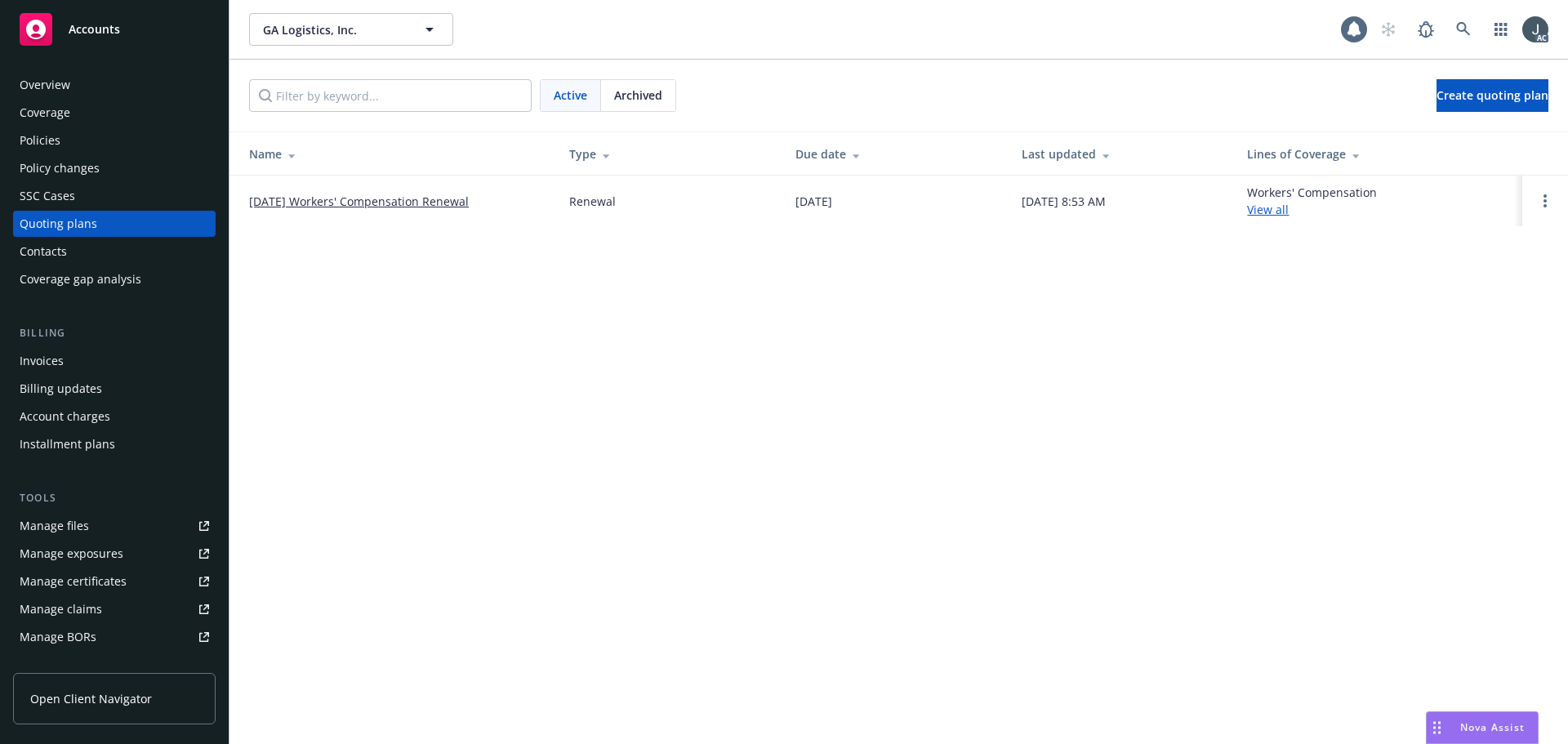
click at [635, 108] on div "Archived" at bounding box center [638, 95] width 75 height 31
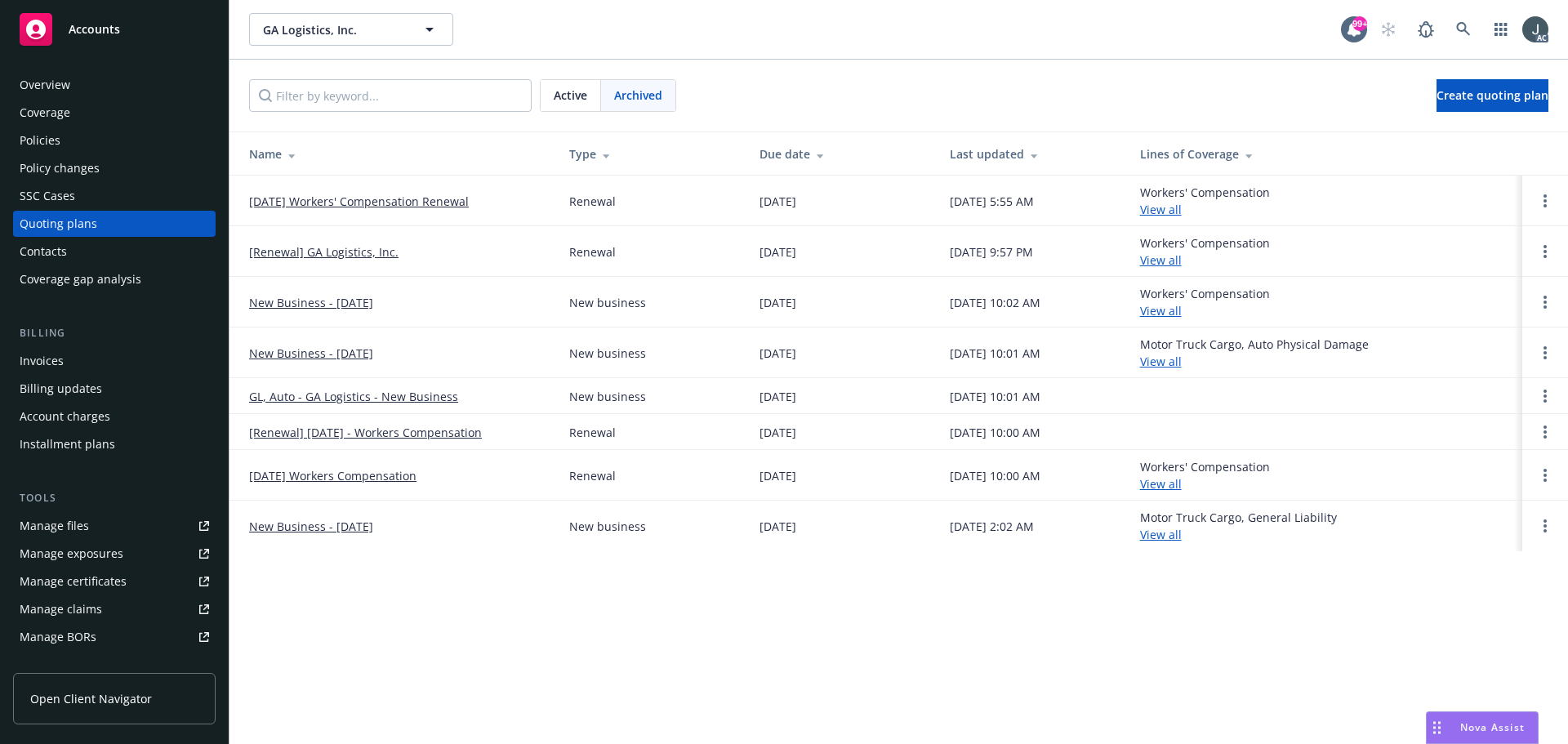
click at [456, 198] on link "[DATE] Workers' Compensation Renewal" at bounding box center [359, 201] width 220 height 17
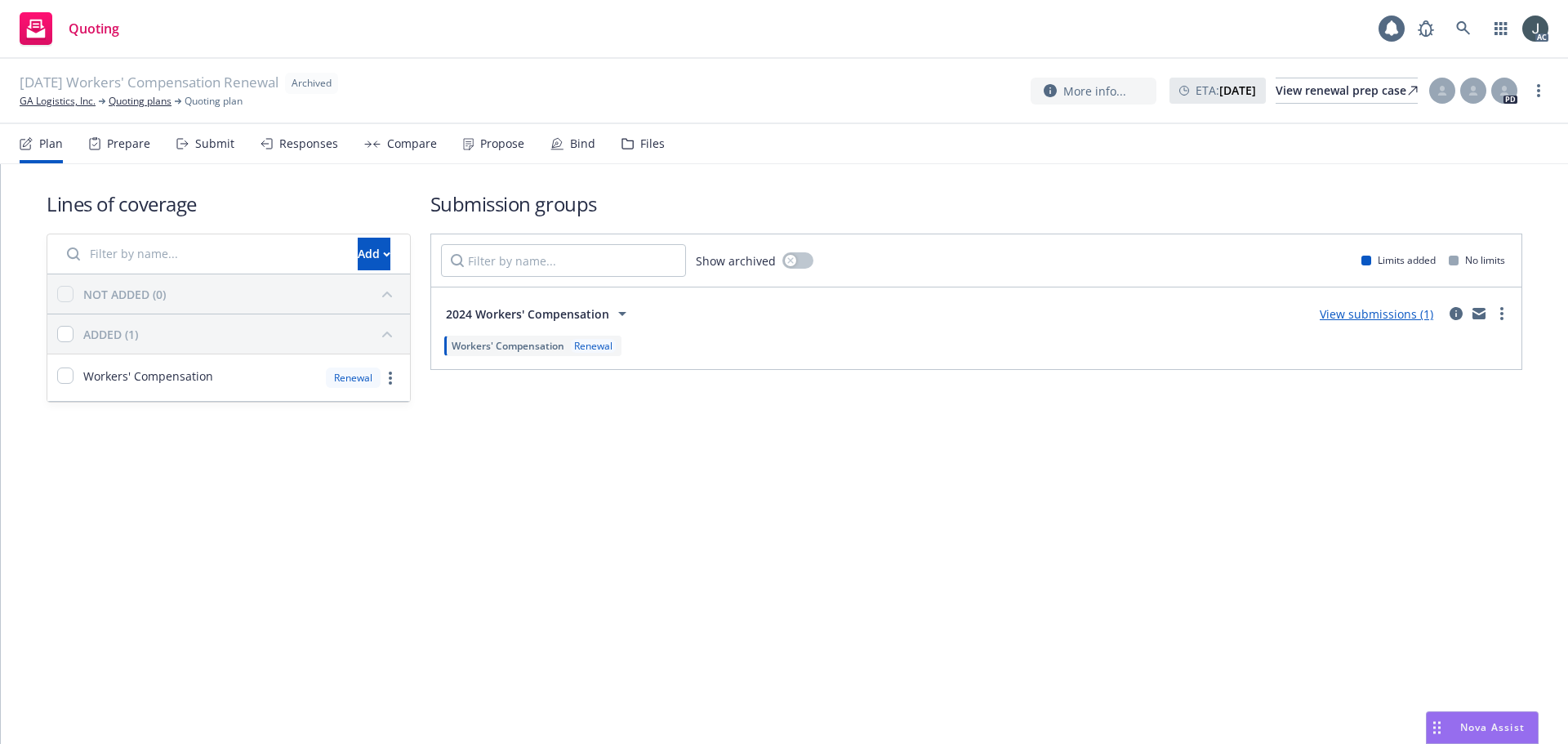
click at [638, 133] on div "Files" at bounding box center [643, 143] width 43 height 39
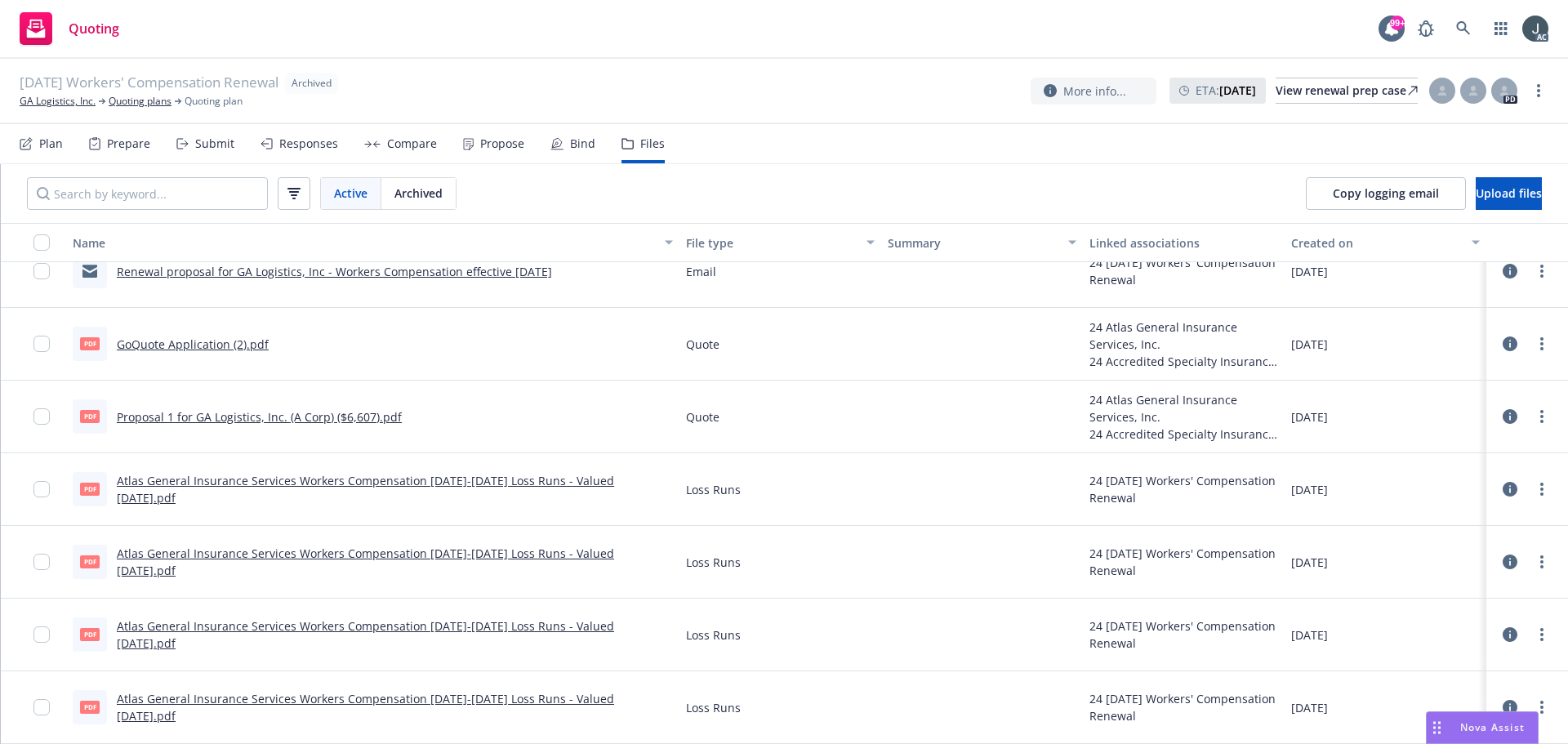
click at [438, 192] on span "Archived" at bounding box center [418, 193] width 49 height 17
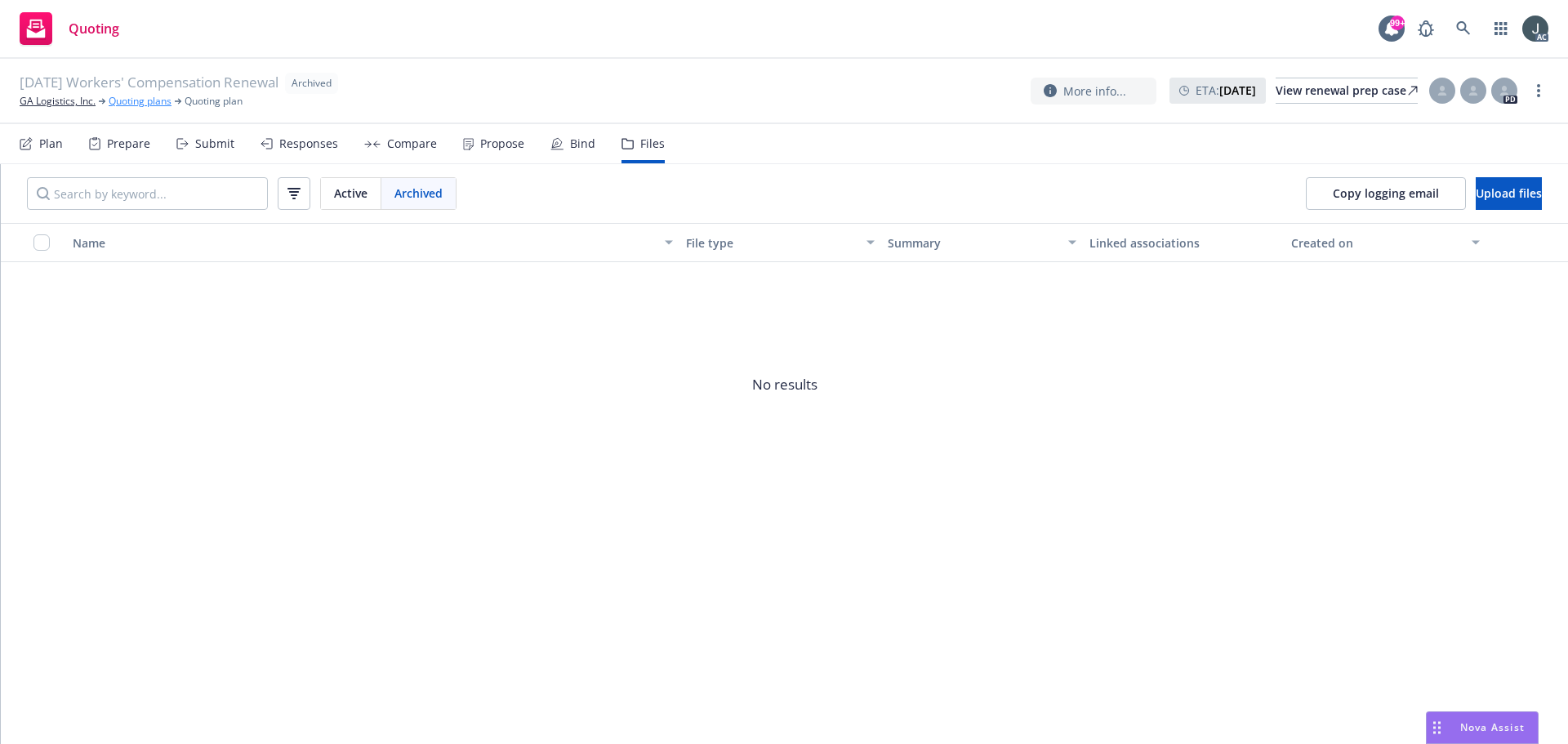
click at [137, 104] on link "Quoting plans" at bounding box center [139, 100] width 63 height 15
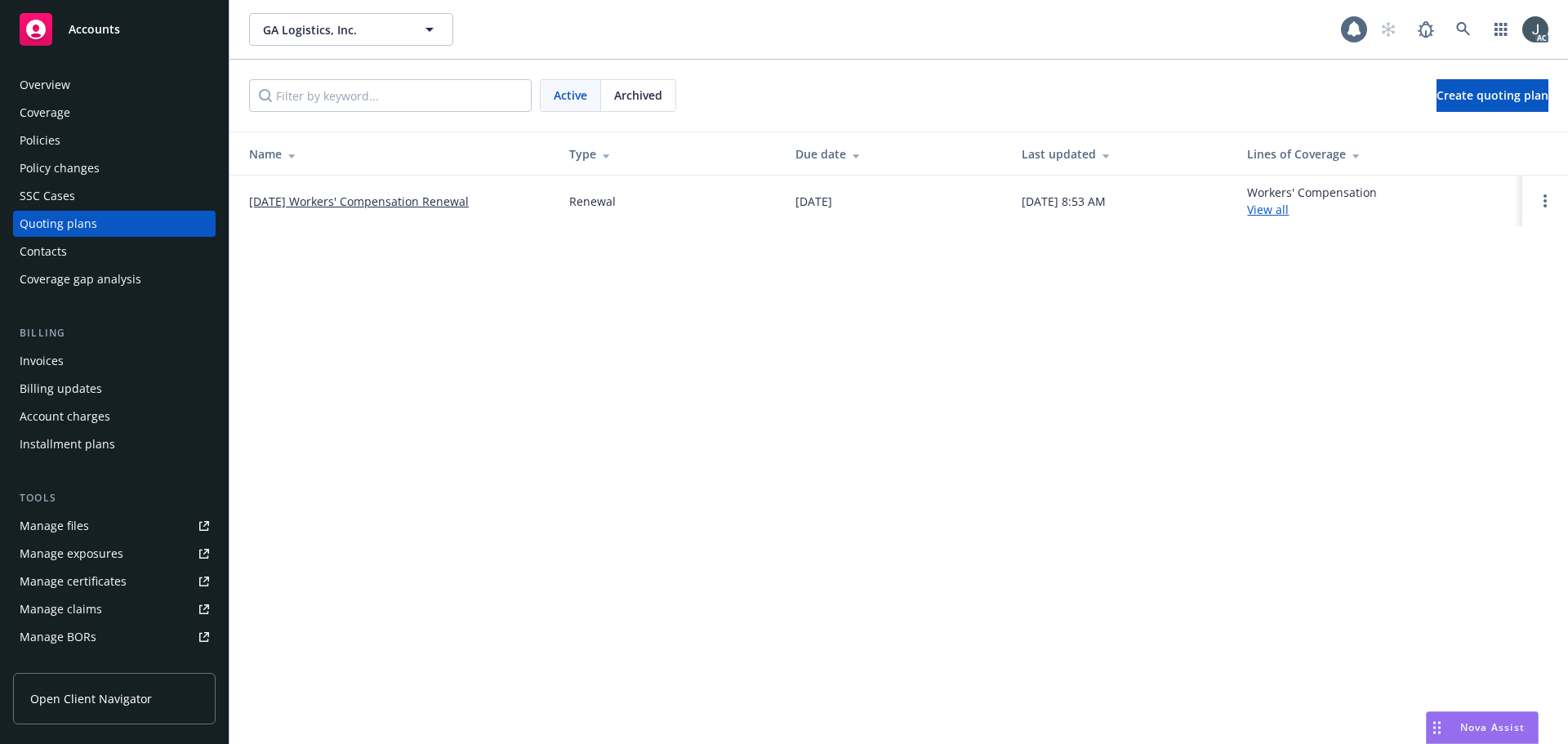
click at [631, 92] on span "Archived" at bounding box center [638, 95] width 49 height 17
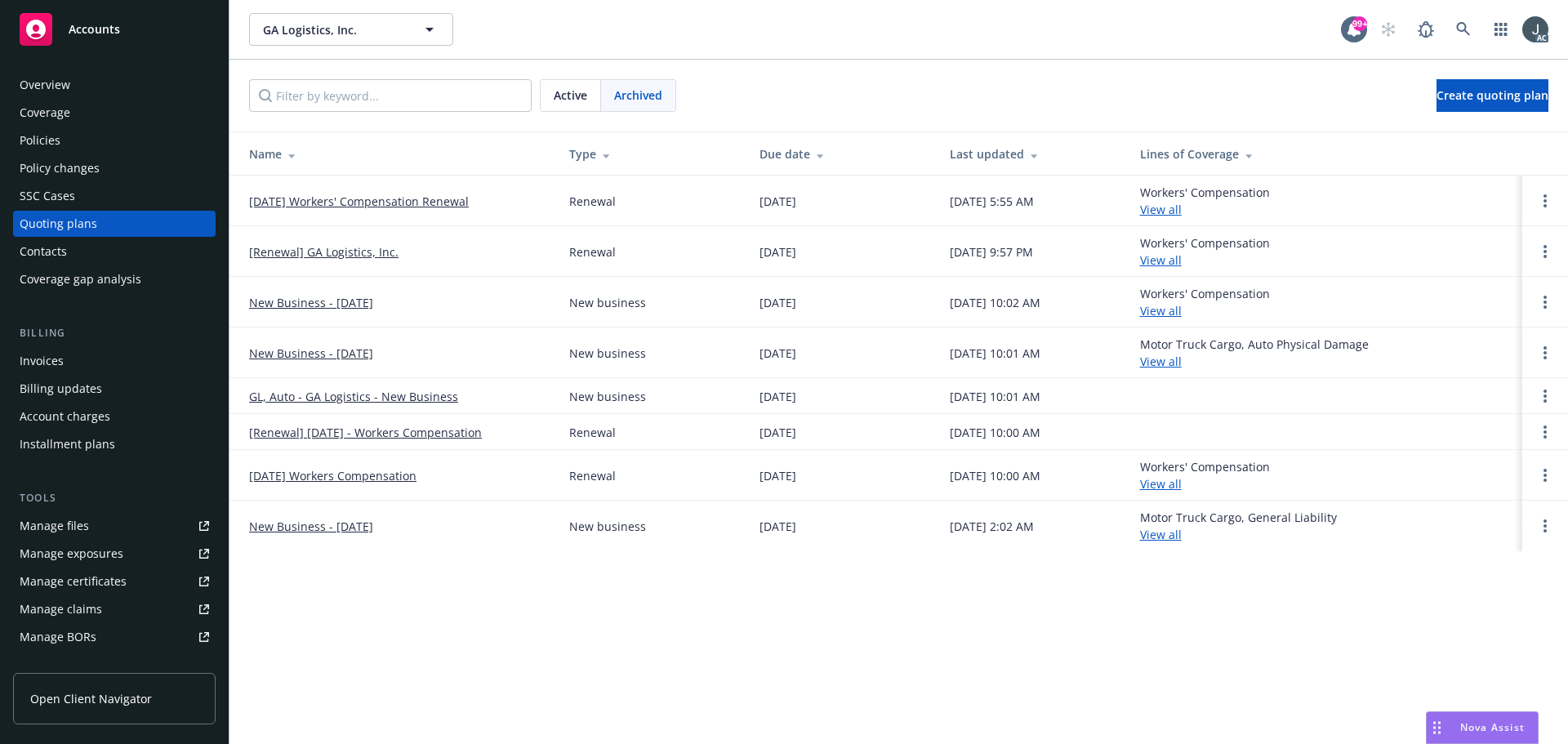
click at [362, 252] on link "[Renewal] GA Logistics, Inc." at bounding box center [323, 252] width 149 height 17
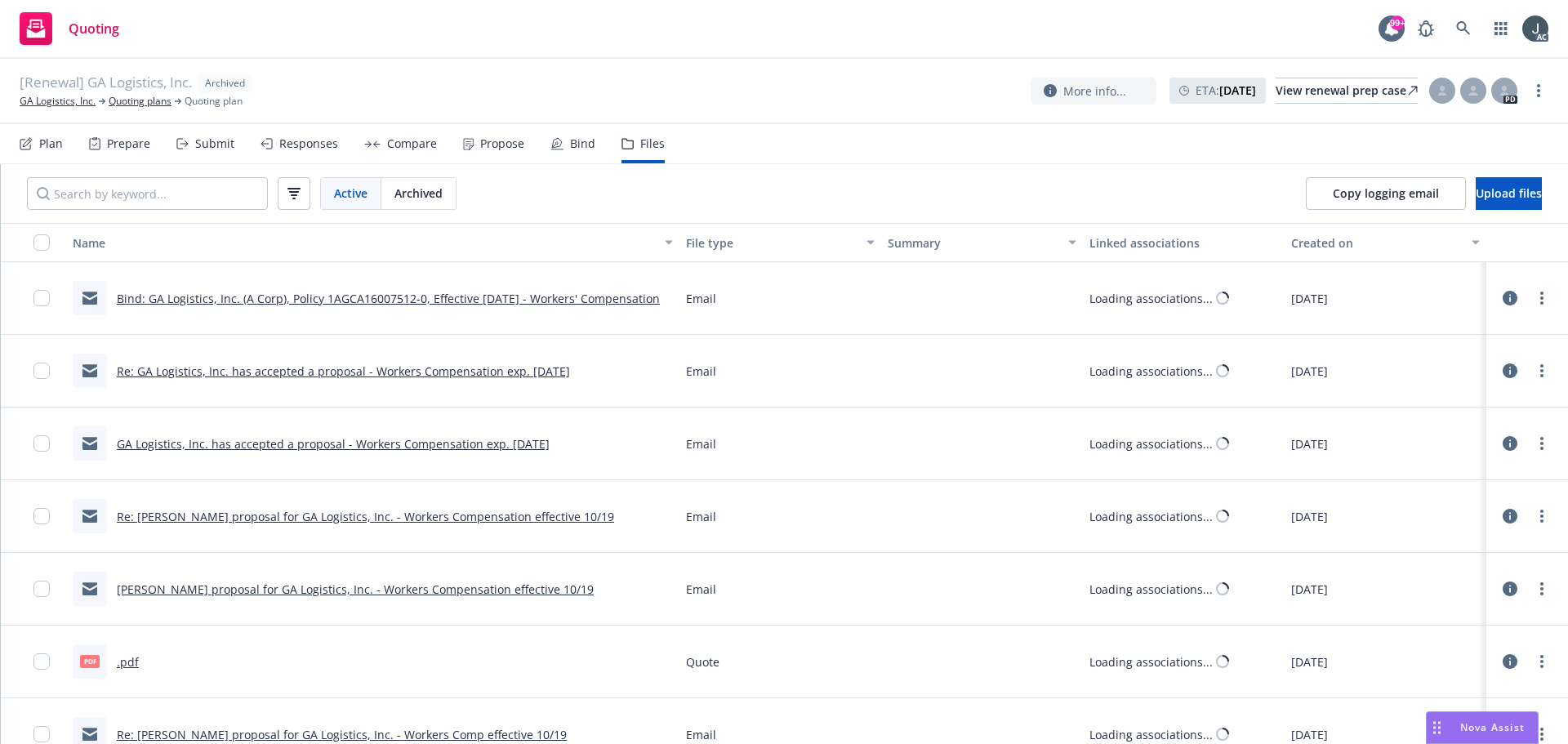
click at [401, 203] on div "Archived" at bounding box center [418, 193] width 75 height 31
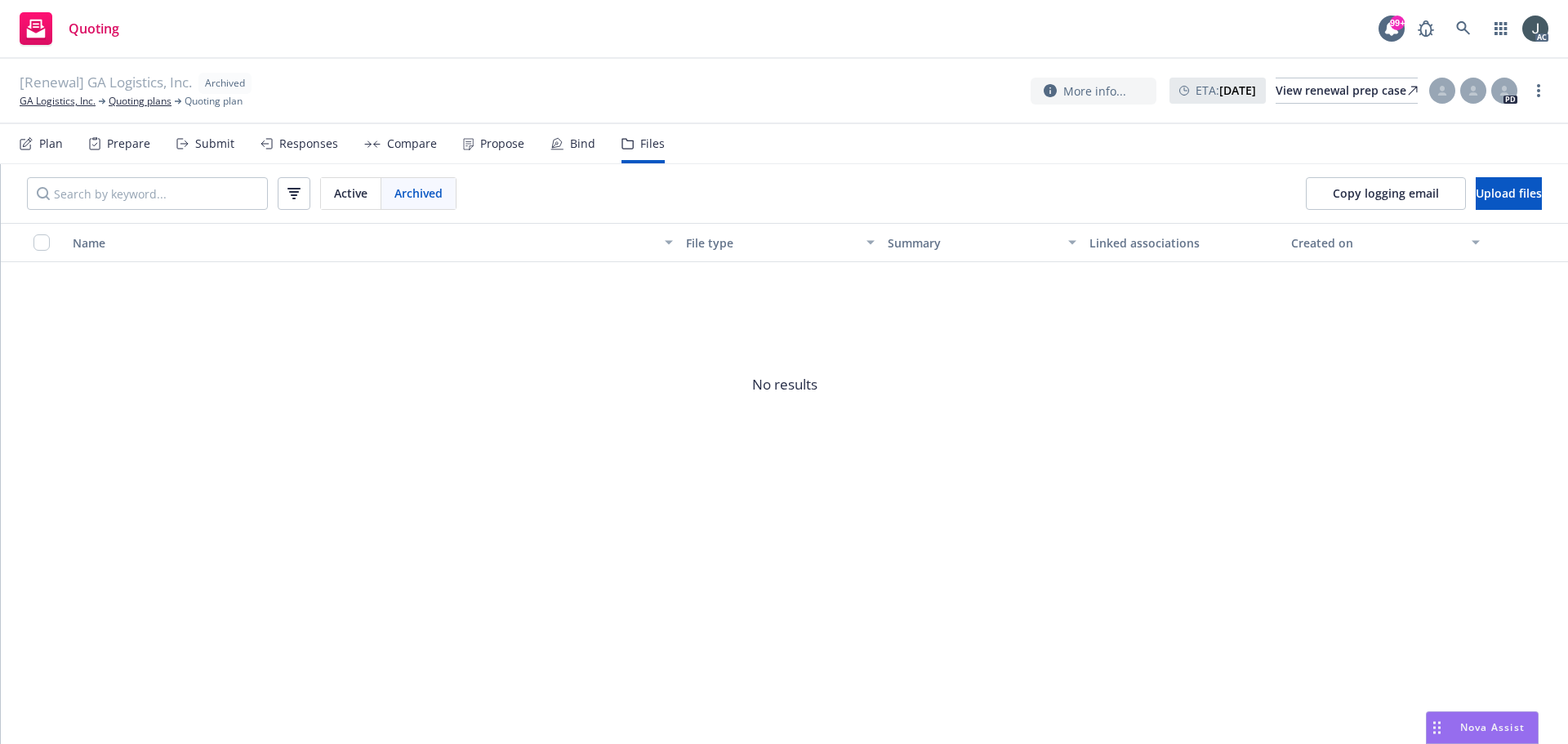
click at [366, 202] on div "Active" at bounding box center [351, 193] width 61 height 31
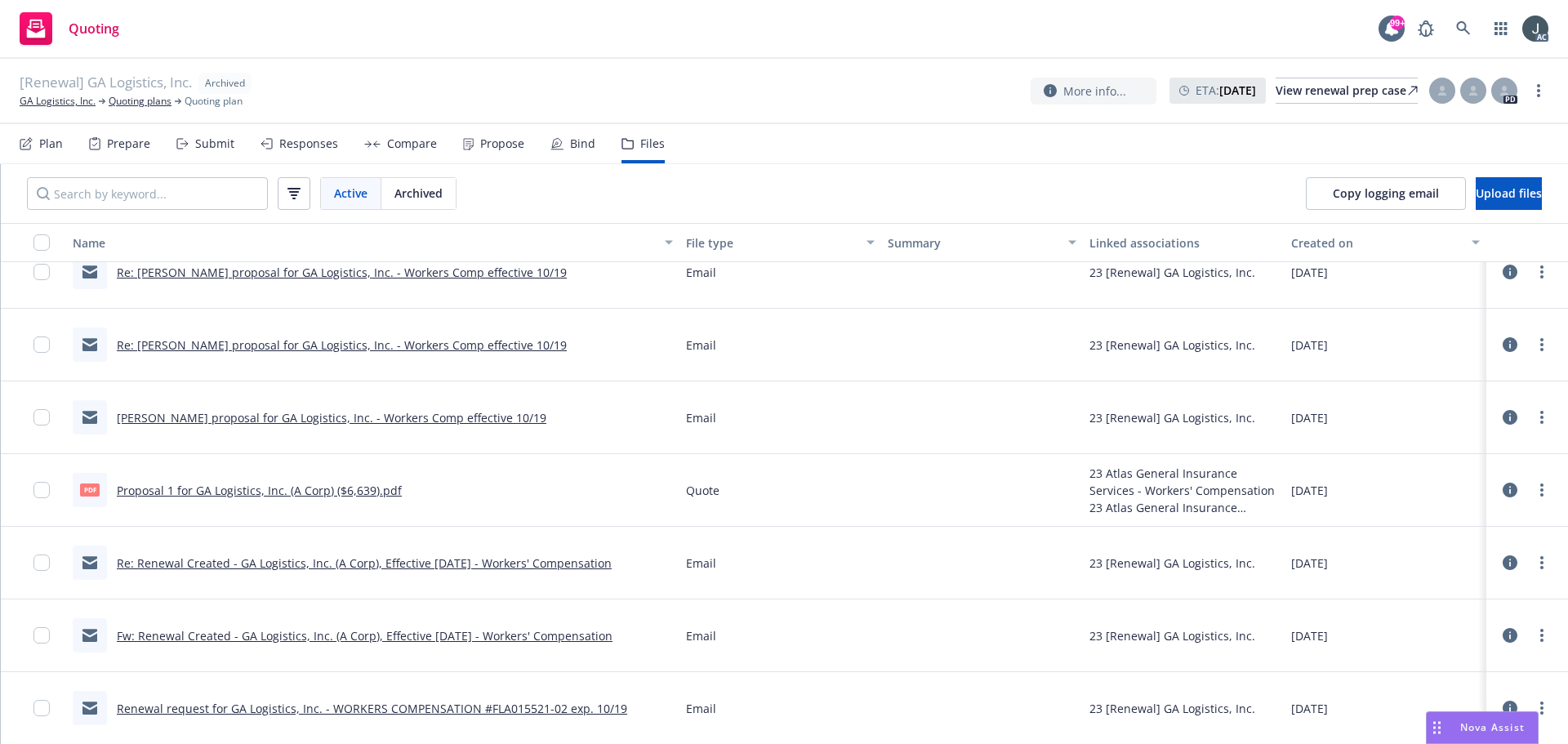
scroll to position [1249, 0]
click at [36, 97] on link "GA Logistics, Inc." at bounding box center [58, 100] width 76 height 15
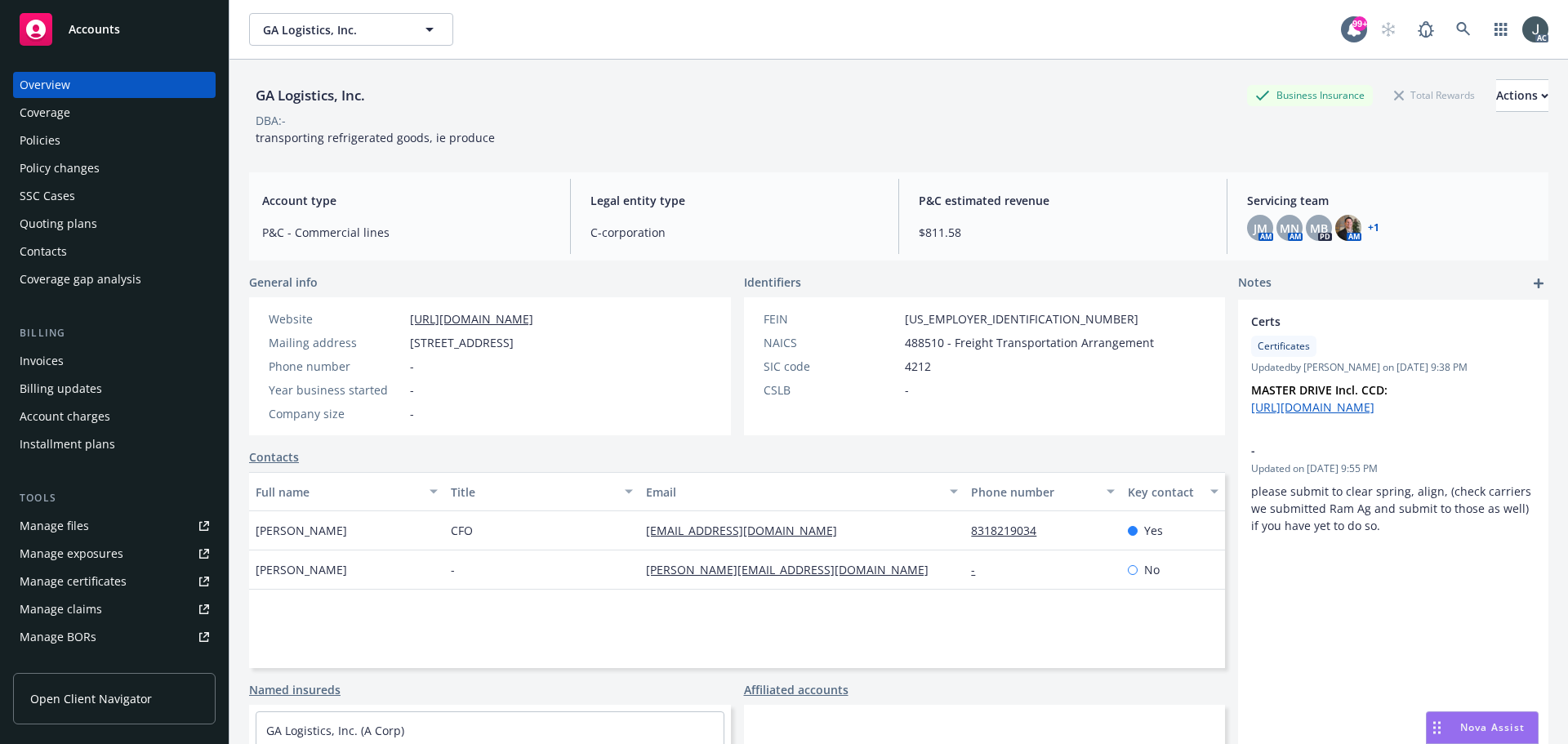
click at [100, 520] on link "Manage files" at bounding box center [114, 526] width 203 height 26
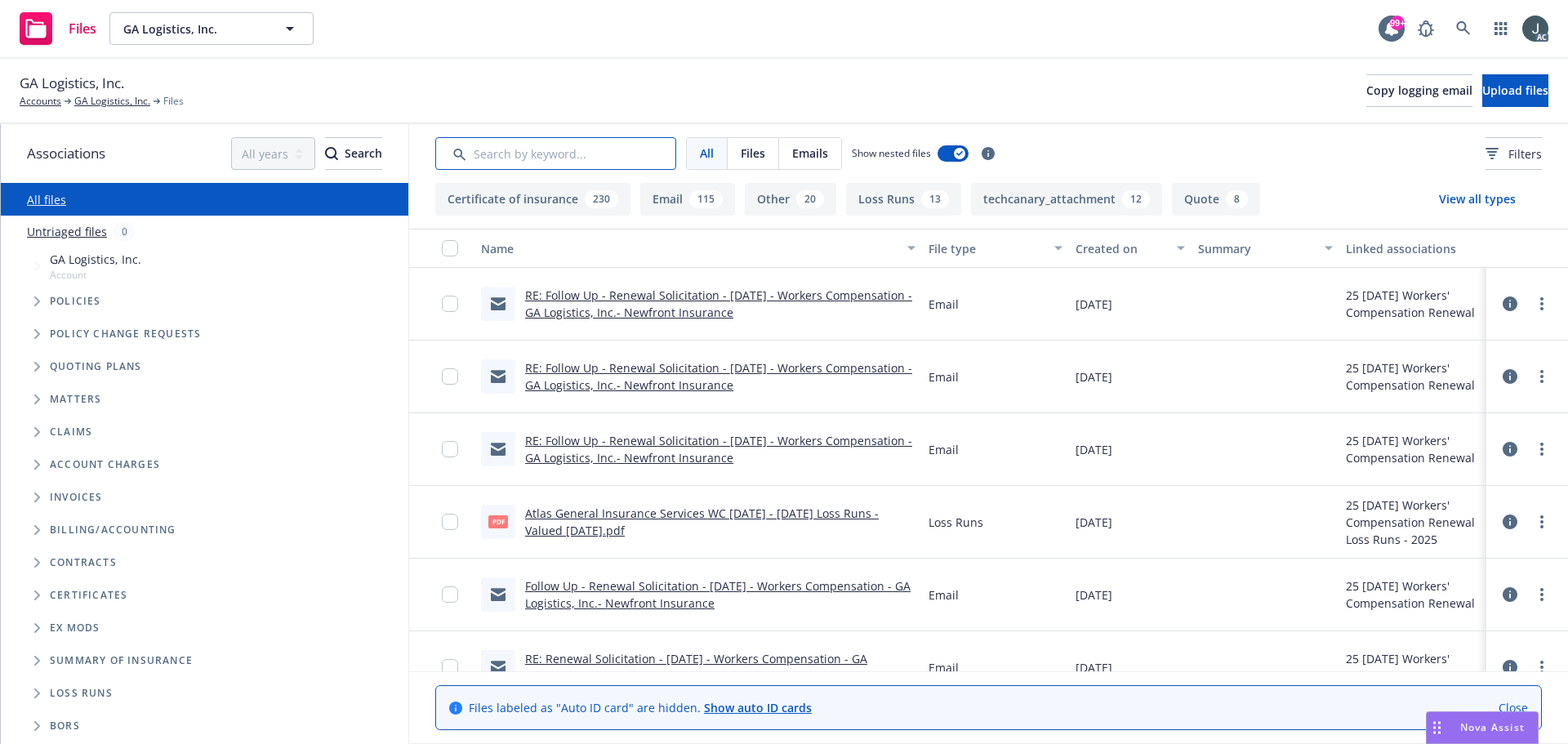
click at [572, 162] on input "Search by keyword..." at bounding box center [555, 153] width 241 height 33
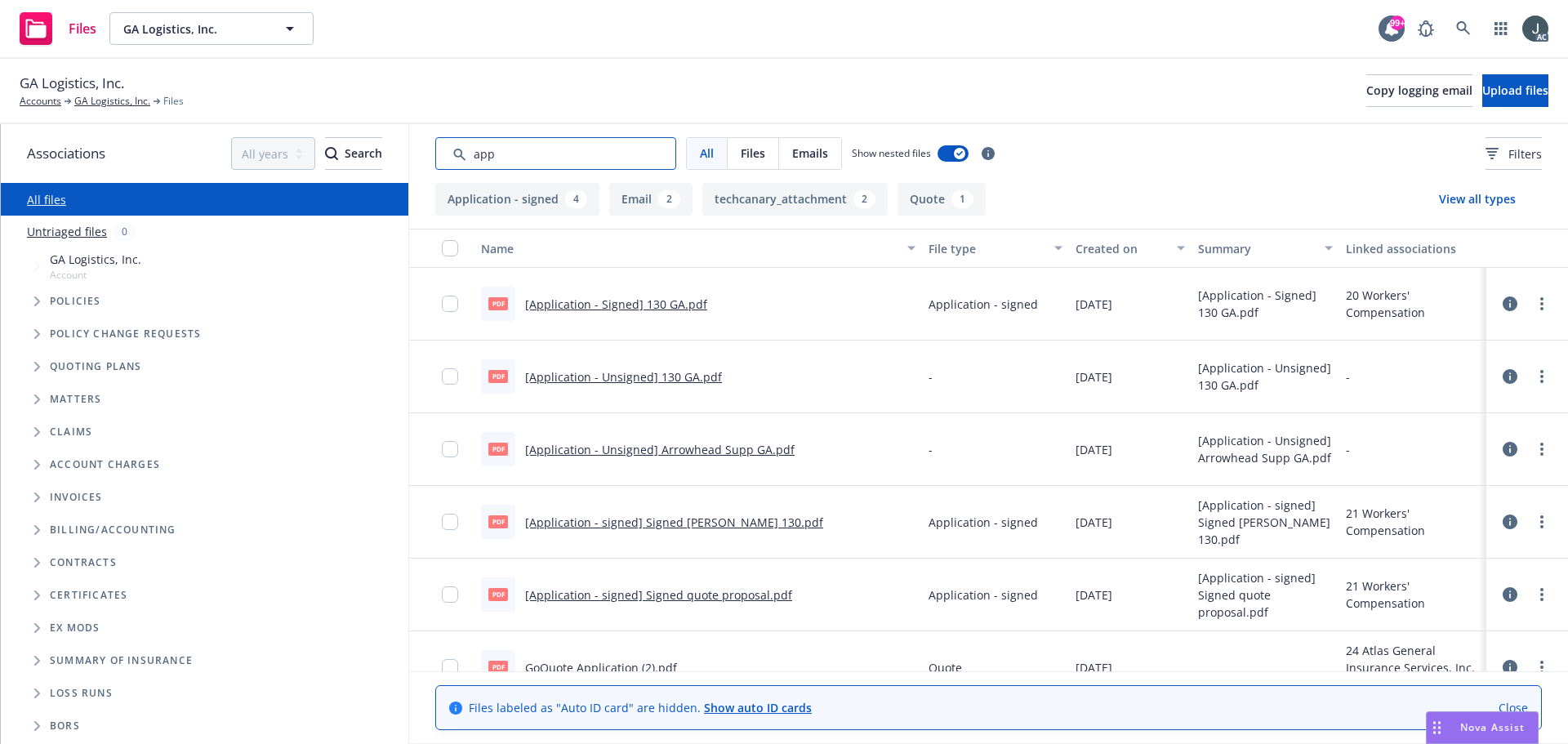
type input "app"
click at [674, 449] on link "[Application - Unsigned] Arrowhead Supp GA.pdf" at bounding box center [659, 450] width 269 height 16
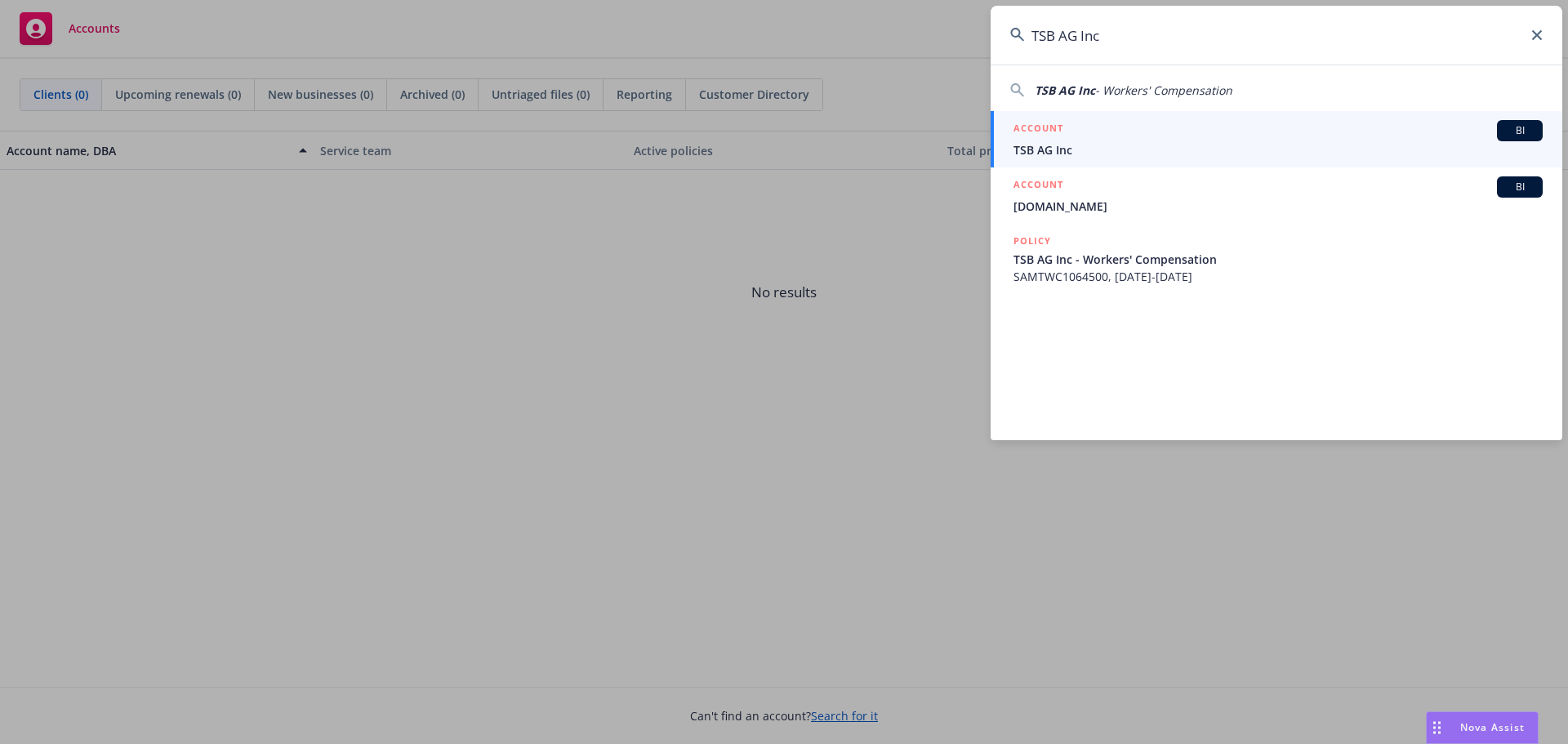
type input "TSB AG Inc"
click at [1090, 133] on div "ACCOUNT BI" at bounding box center [1278, 131] width 529 height 22
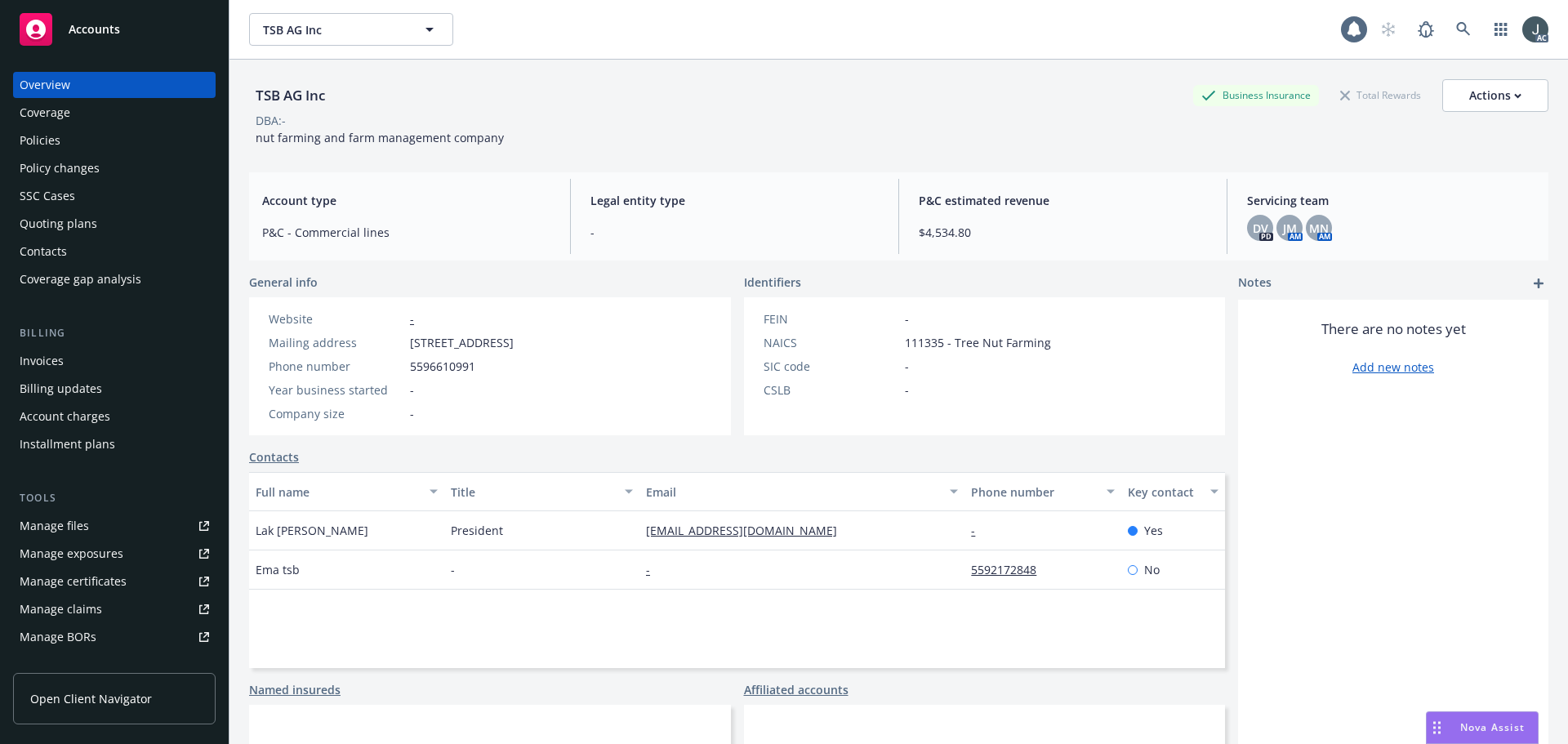
click at [57, 148] on div "Policies" at bounding box center [40, 140] width 41 height 26
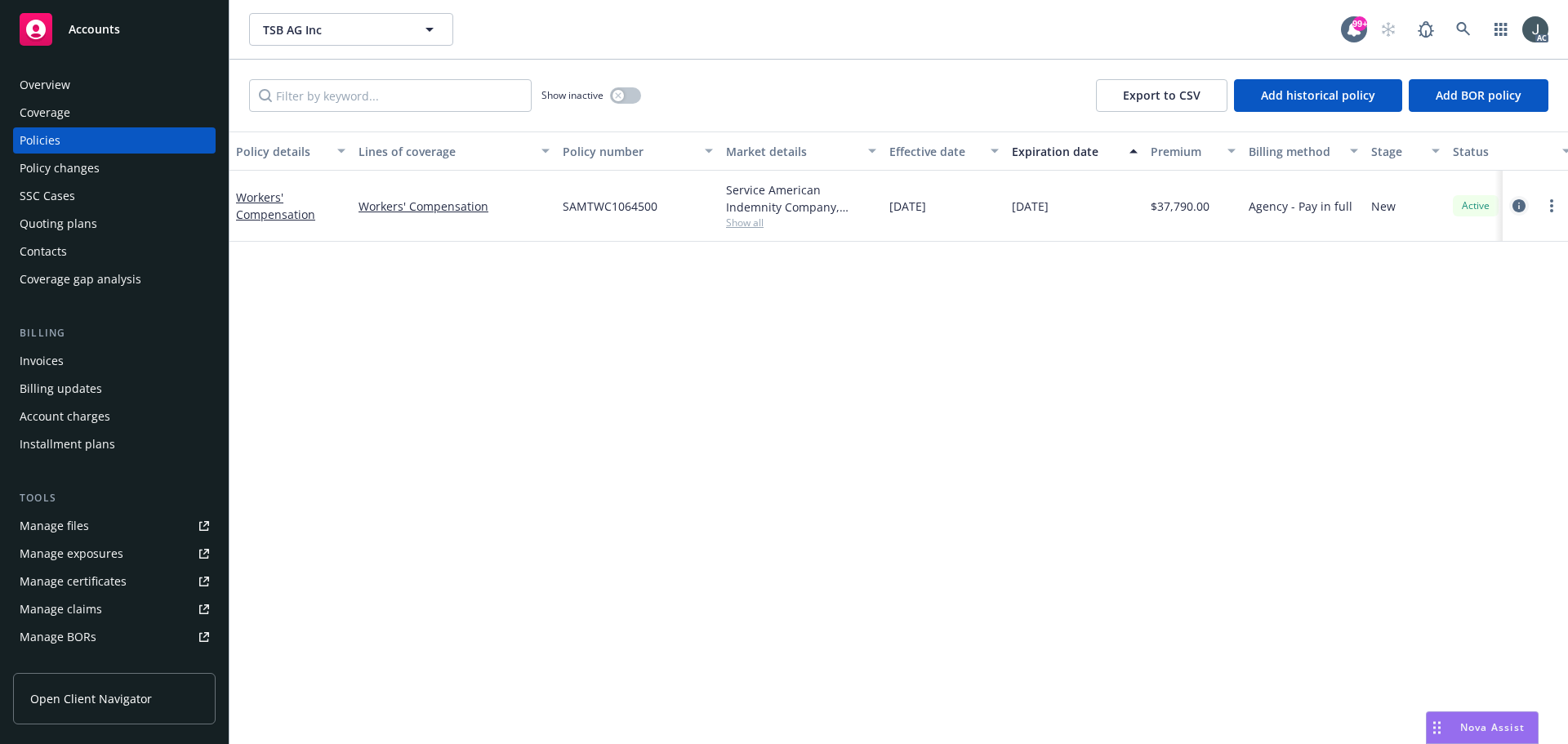
click at [1517, 205] on icon "circleInformation" at bounding box center [1518, 205] width 13 height 13
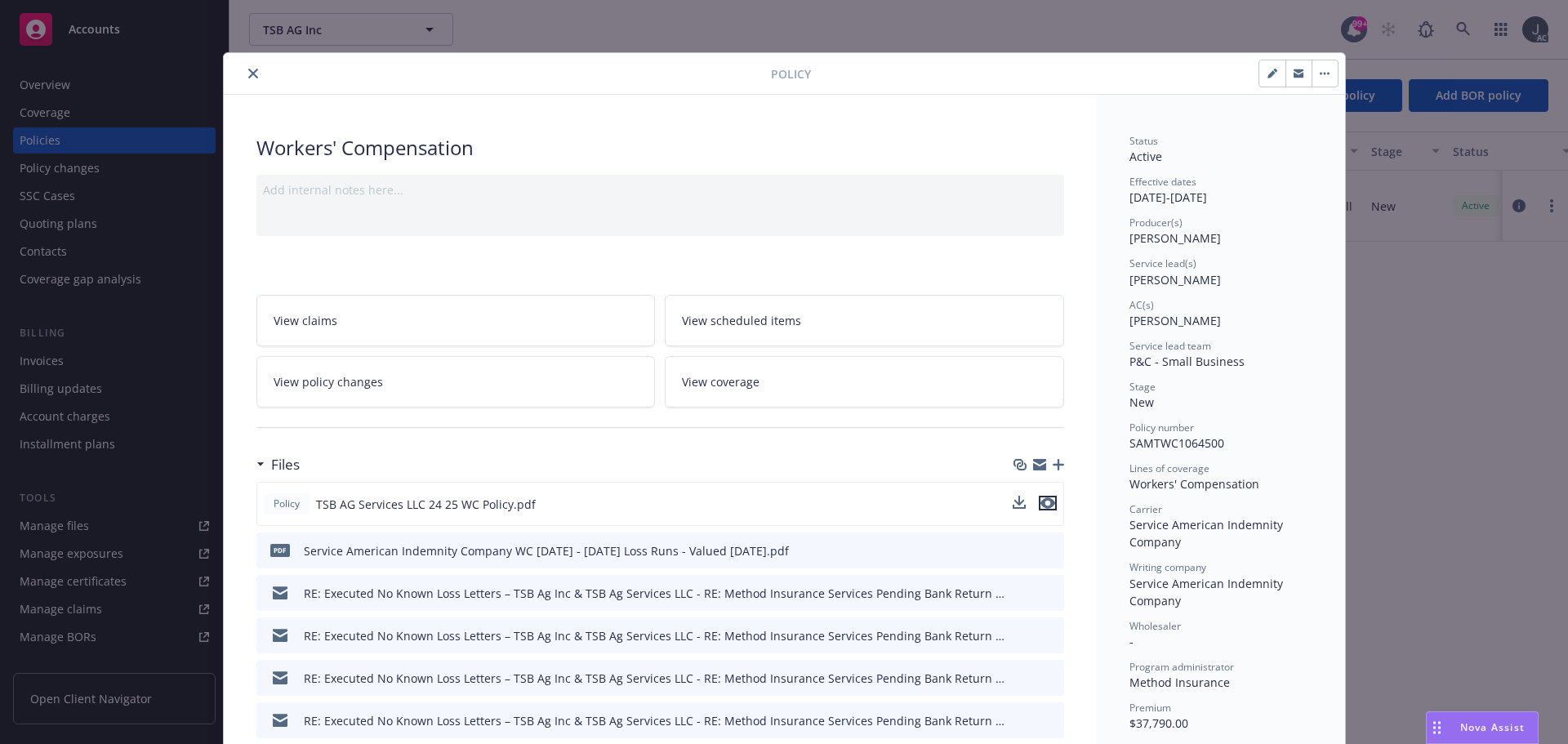
click at [1045, 501] on icon "preview file" at bounding box center [1047, 502] width 15 height 11
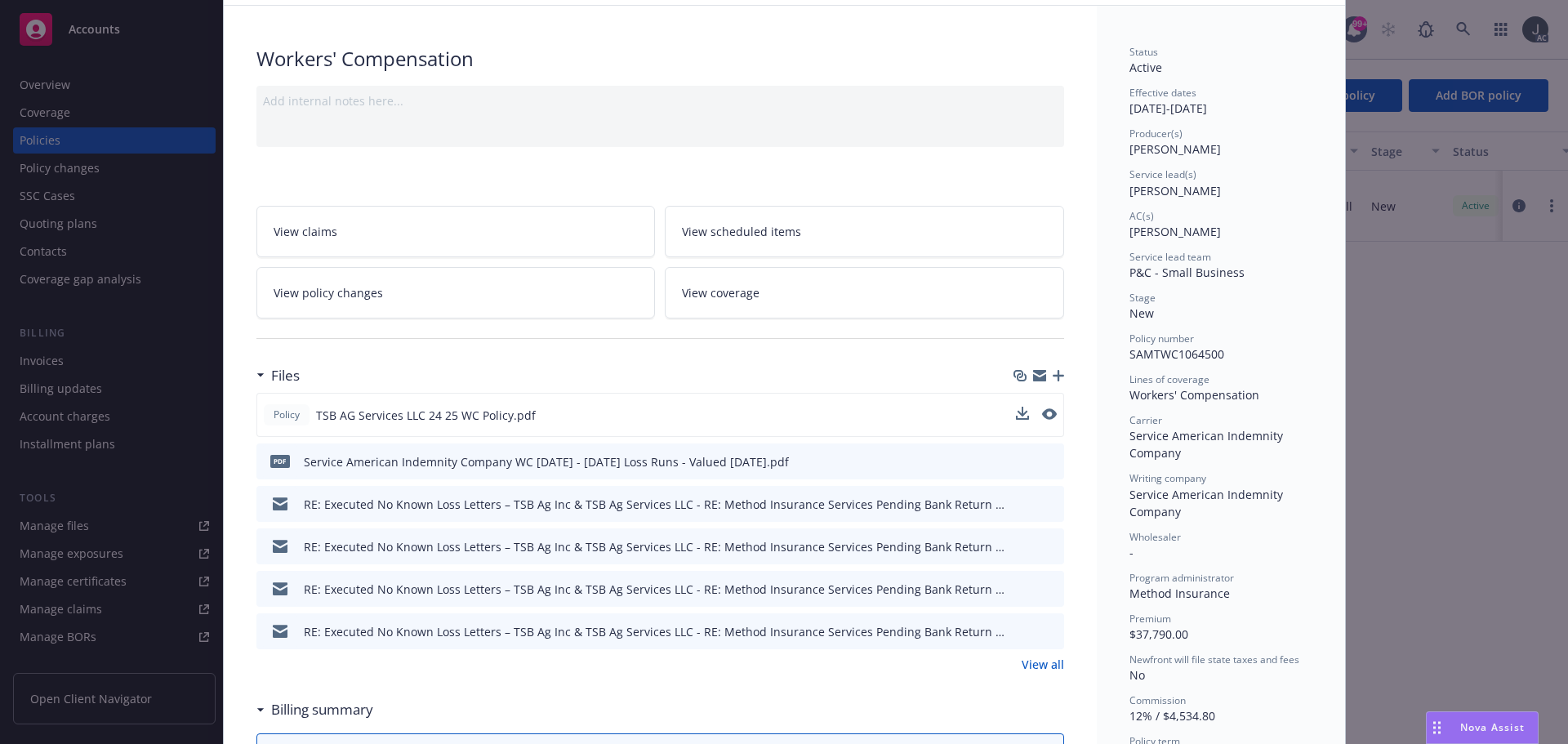
scroll to position [245, 0]
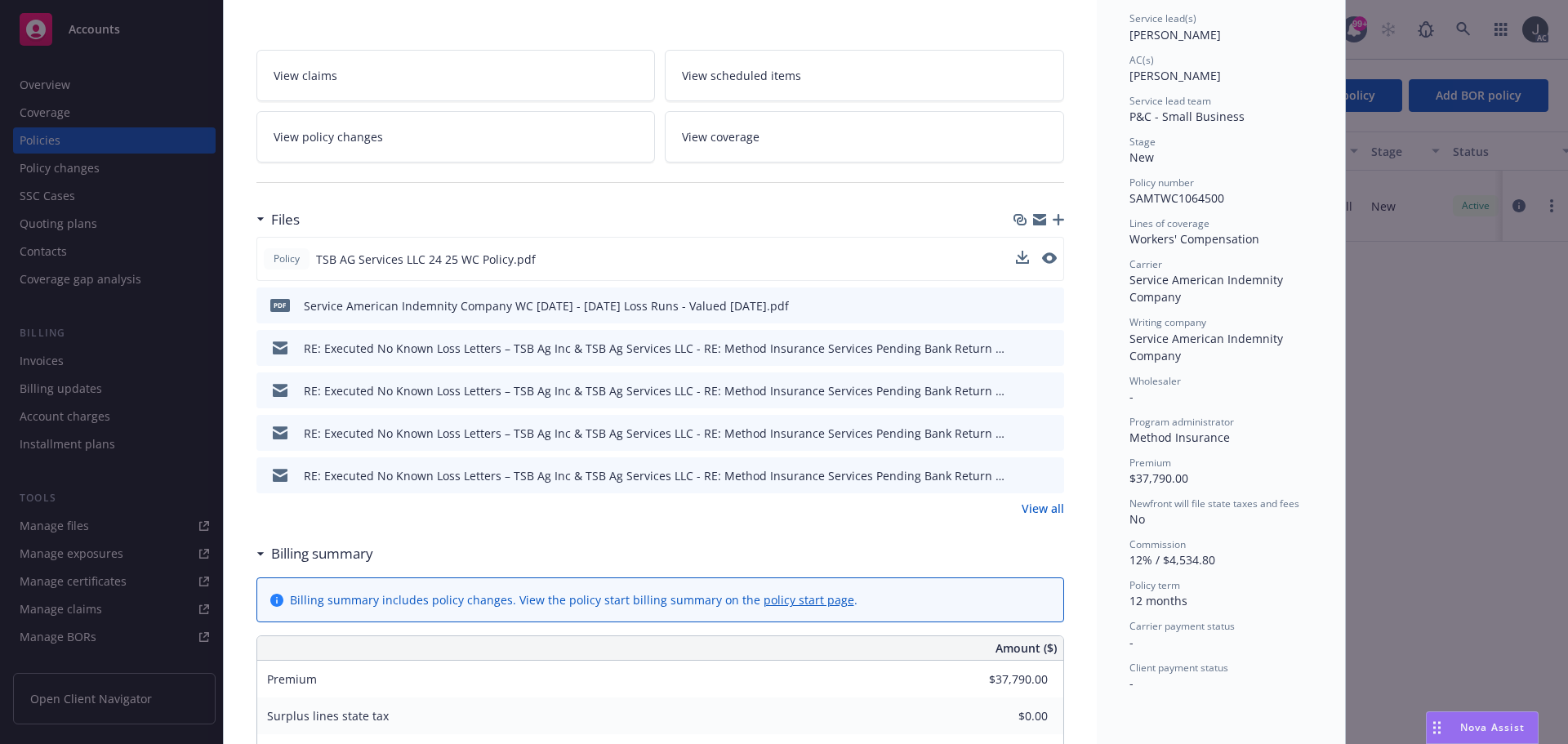
click at [1036, 514] on link "View all" at bounding box center [1042, 508] width 42 height 17
